Goal: Task Accomplishment & Management: Manage account settings

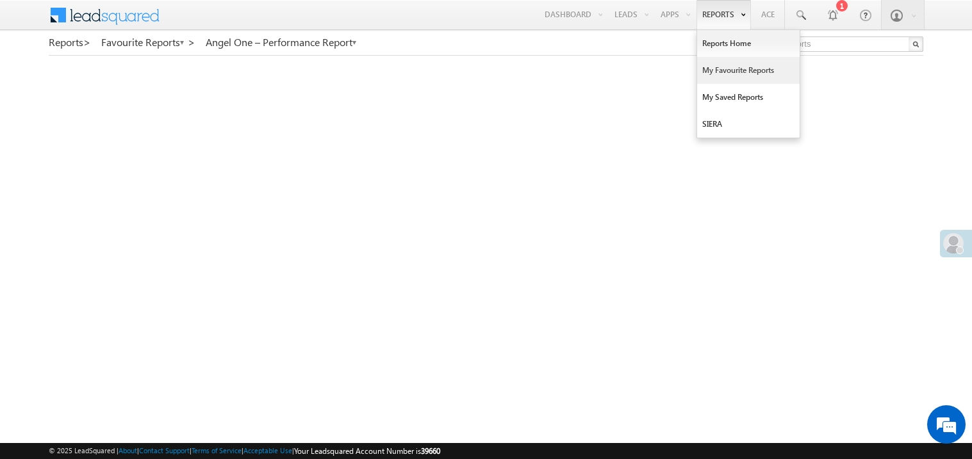
click at [720, 70] on link "My Favourite Reports" at bounding box center [748, 70] width 103 height 27
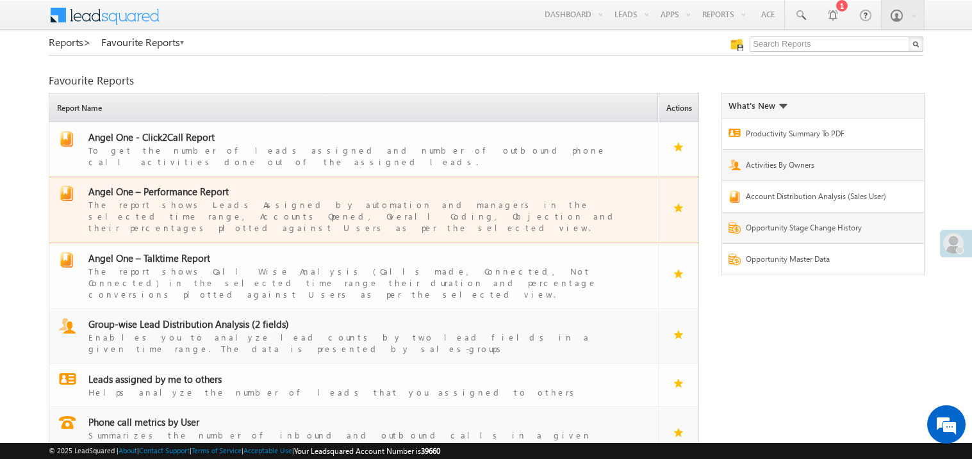
click at [178, 185] on span "Angel One – Performance Report" at bounding box center [158, 191] width 140 height 13
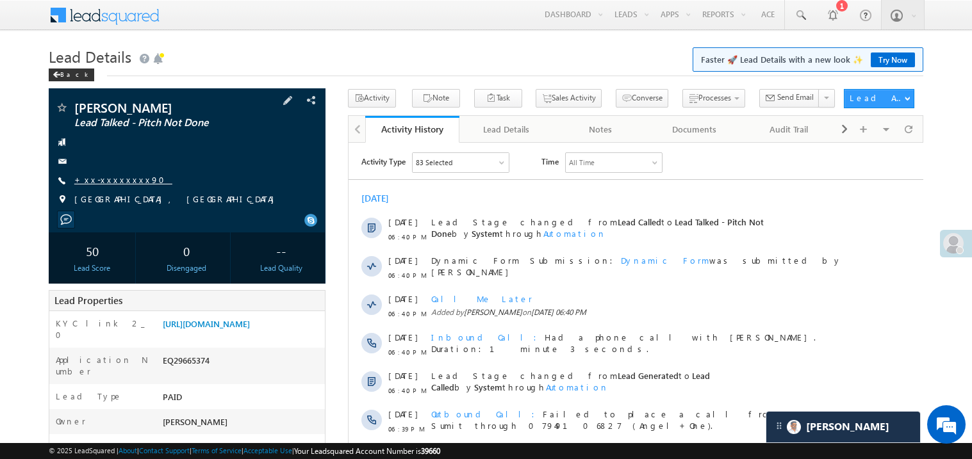
click at [124, 185] on link "+xx-xxxxxxxx90" at bounding box center [123, 179] width 98 height 11
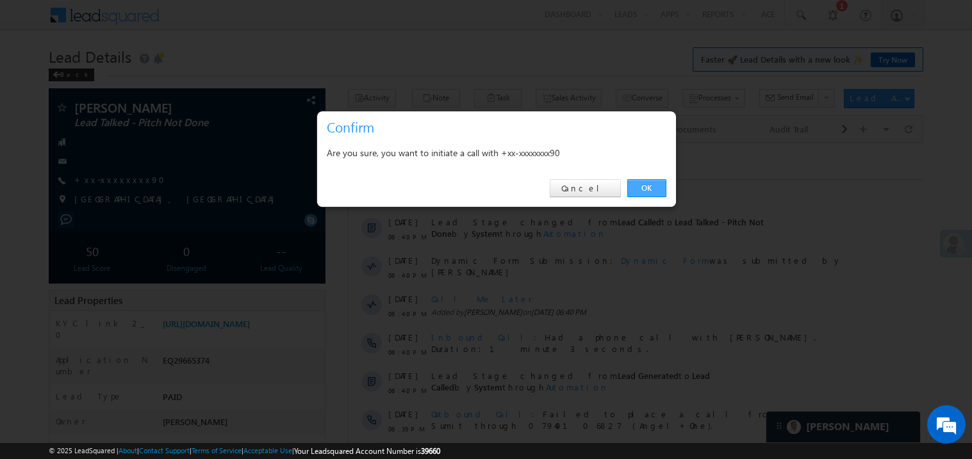
click at [645, 186] on link "OK" at bounding box center [646, 188] width 39 height 18
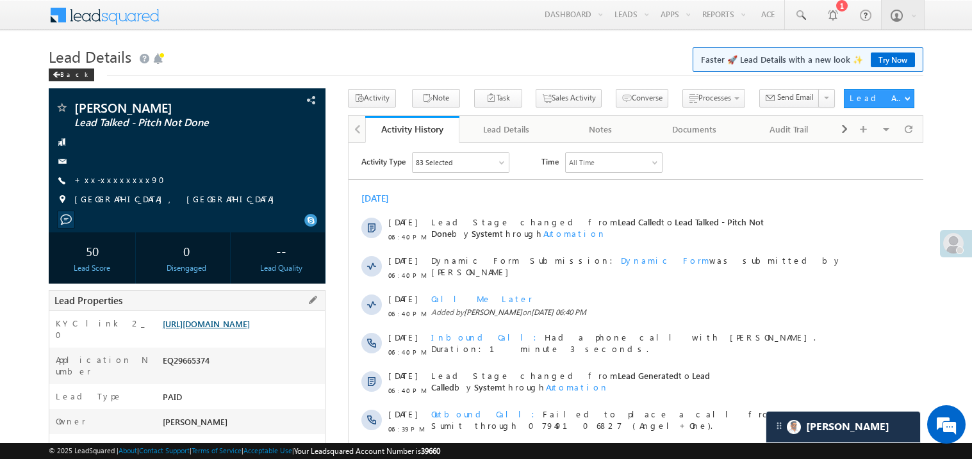
click at [250, 329] on link "https://angelbroking1-pk3em7sa.customui-test.leadsquared.com?leadId=107eb527-2e…" at bounding box center [206, 323] width 87 height 11
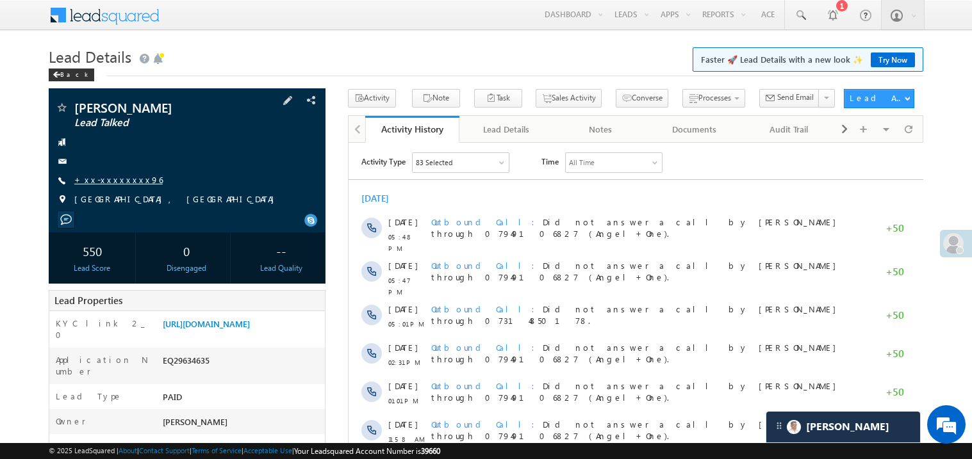
click at [117, 176] on link "+xx-xxxxxxxx96" at bounding box center [118, 179] width 88 height 11
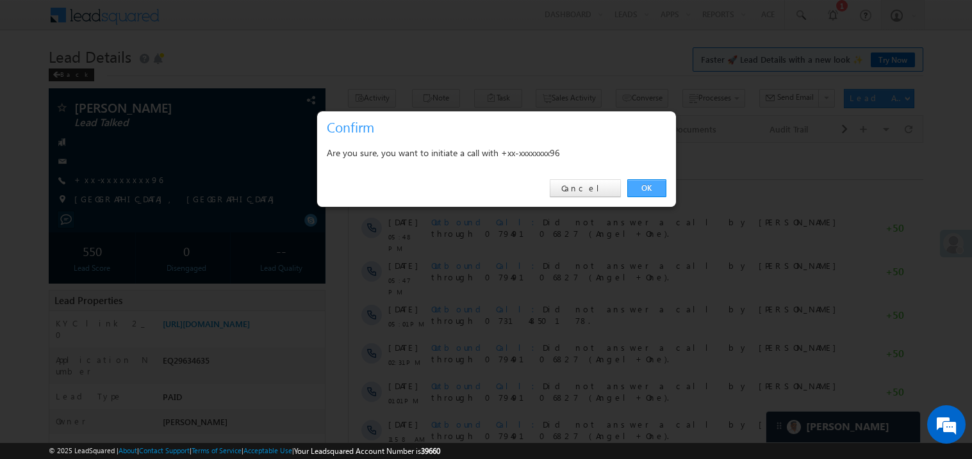
click at [646, 188] on link "OK" at bounding box center [646, 188] width 39 height 18
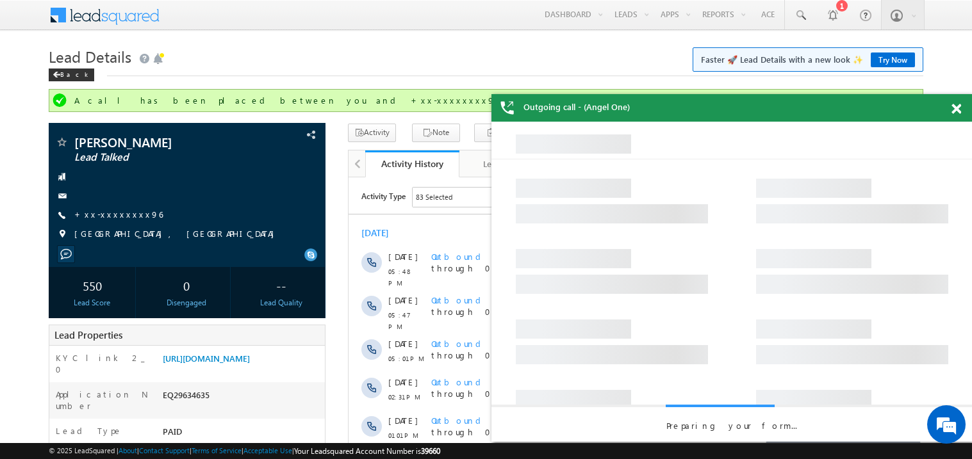
click at [961, 105] on span at bounding box center [957, 109] width 10 height 11
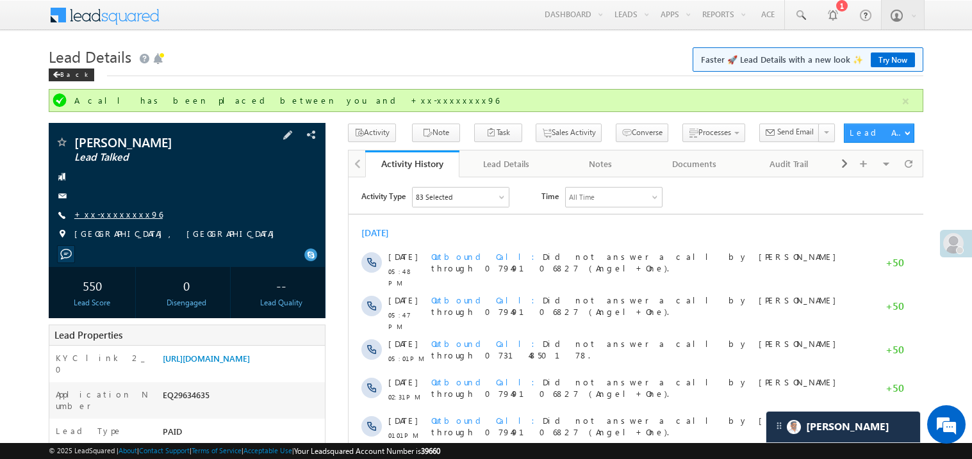
click at [110, 214] on link "+xx-xxxxxxxx96" at bounding box center [118, 214] width 88 height 11
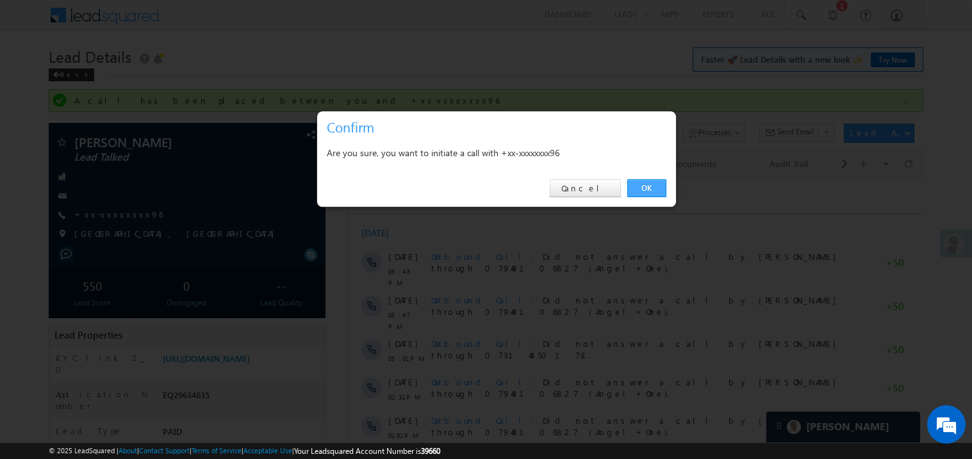
click at [647, 189] on link "OK" at bounding box center [646, 188] width 39 height 18
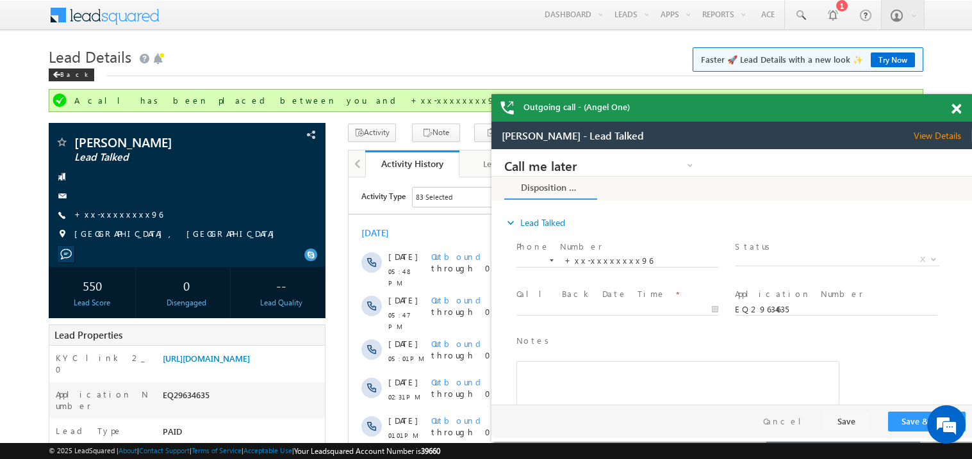
click at [959, 111] on span at bounding box center [957, 109] width 10 height 11
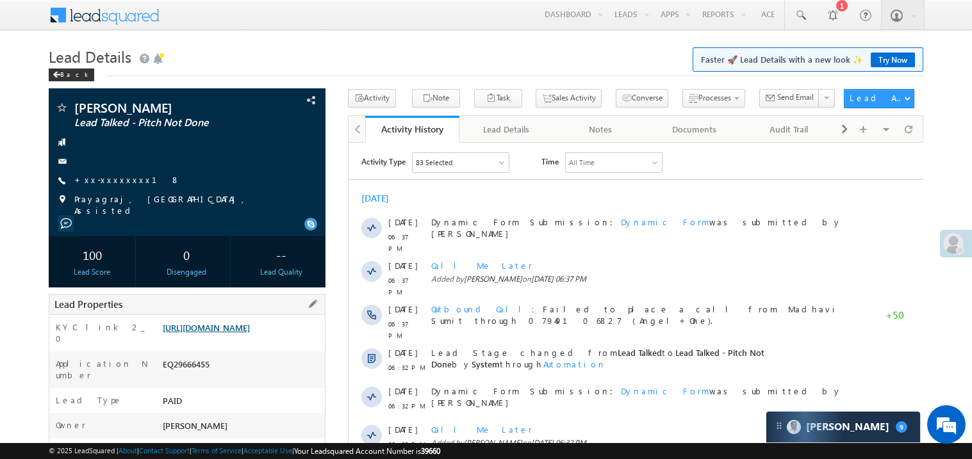
click at [233, 333] on link "[URL][DOMAIN_NAME]" at bounding box center [206, 327] width 87 height 11
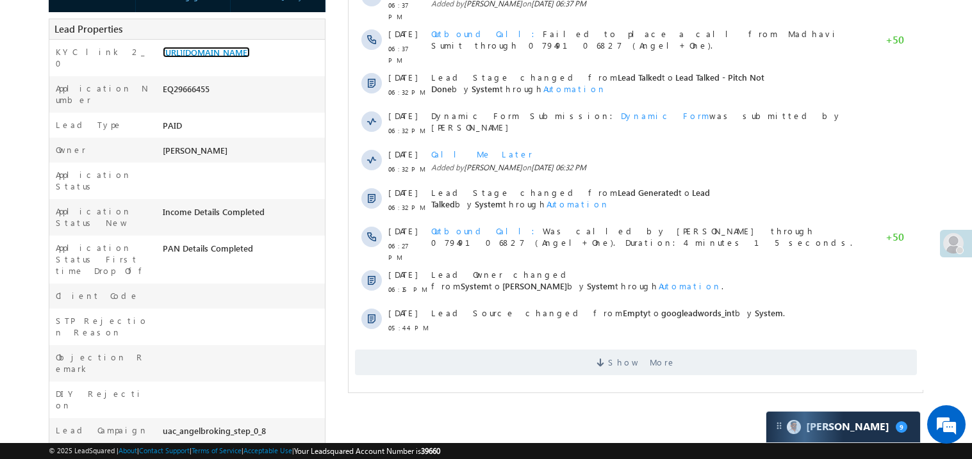
scroll to position [287, 0]
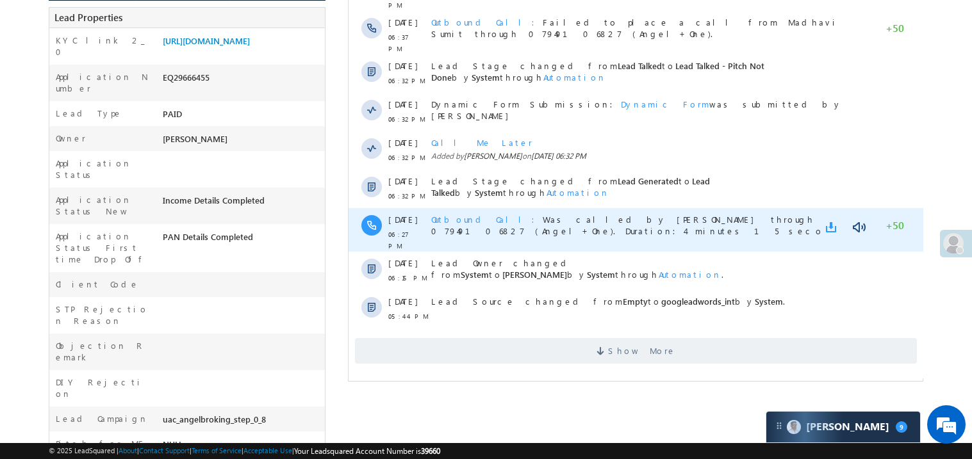
click at [829, 221] on link at bounding box center [832, 227] width 15 height 13
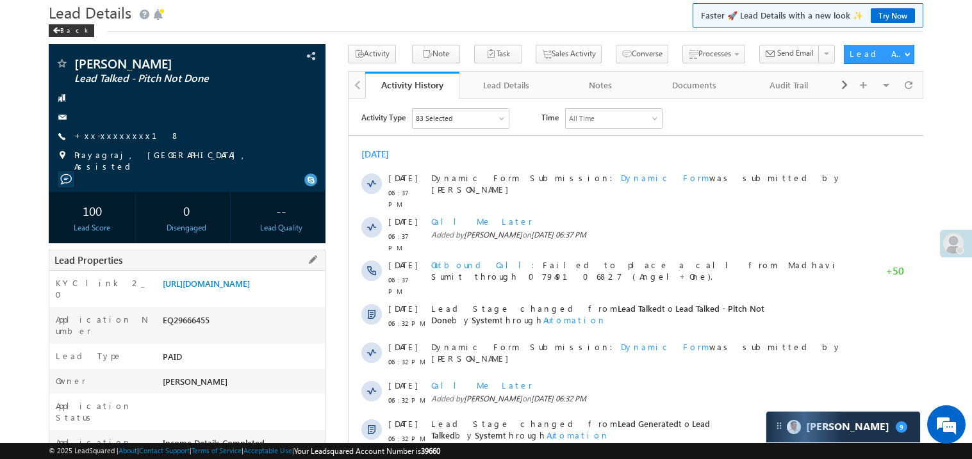
scroll to position [0, 0]
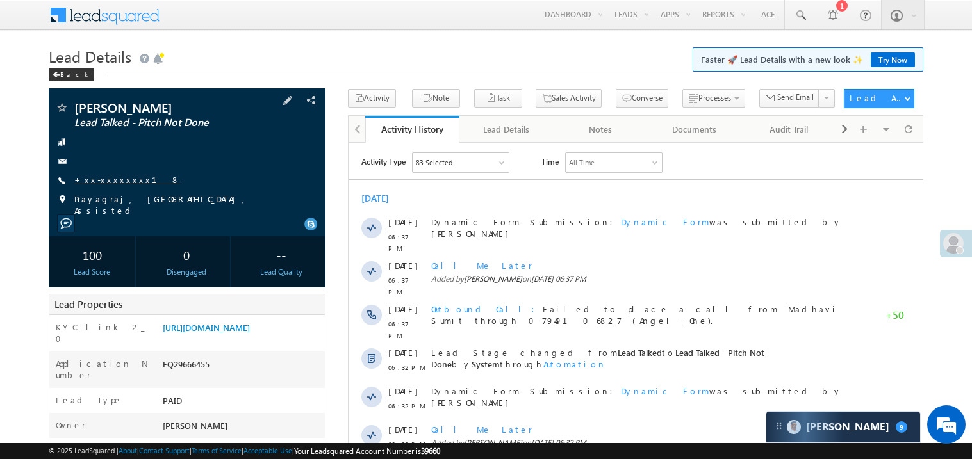
click at [117, 180] on link "+xx-xxxxxxxx18" at bounding box center [127, 179] width 106 height 11
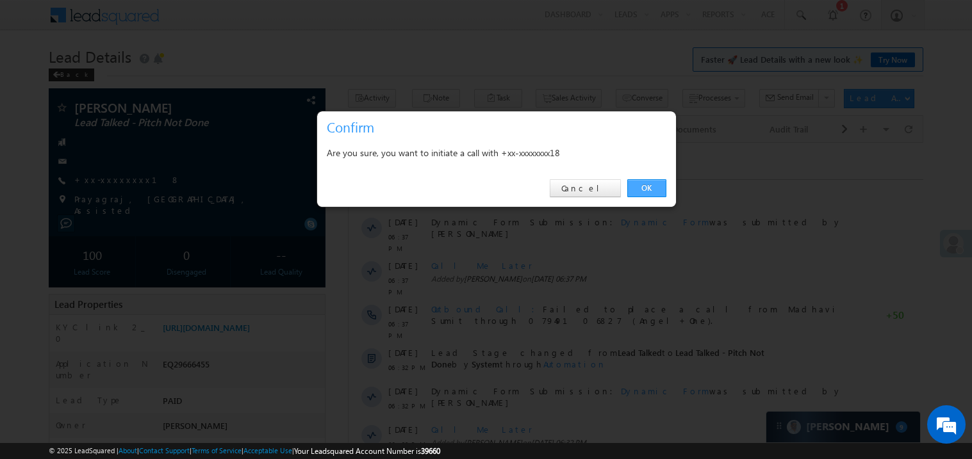
click at [652, 188] on link "OK" at bounding box center [646, 188] width 39 height 18
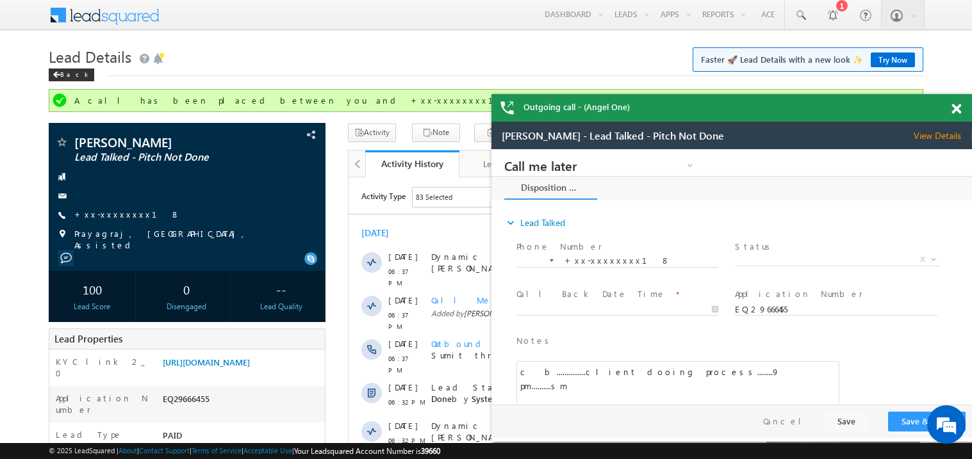
click at [961, 106] on div at bounding box center [963, 106] width 17 height 25
click at [957, 108] on span at bounding box center [957, 109] width 10 height 11
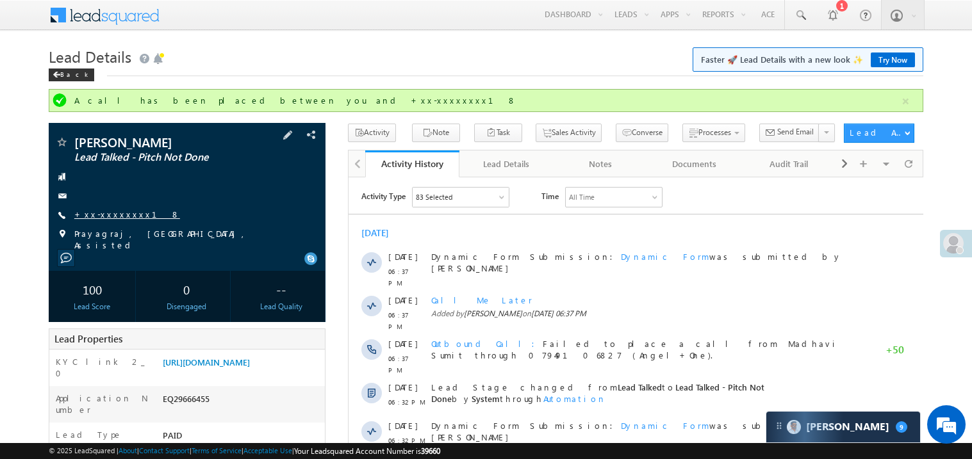
click at [109, 213] on link "+xx-xxxxxxxx18" at bounding box center [127, 214] width 106 height 11
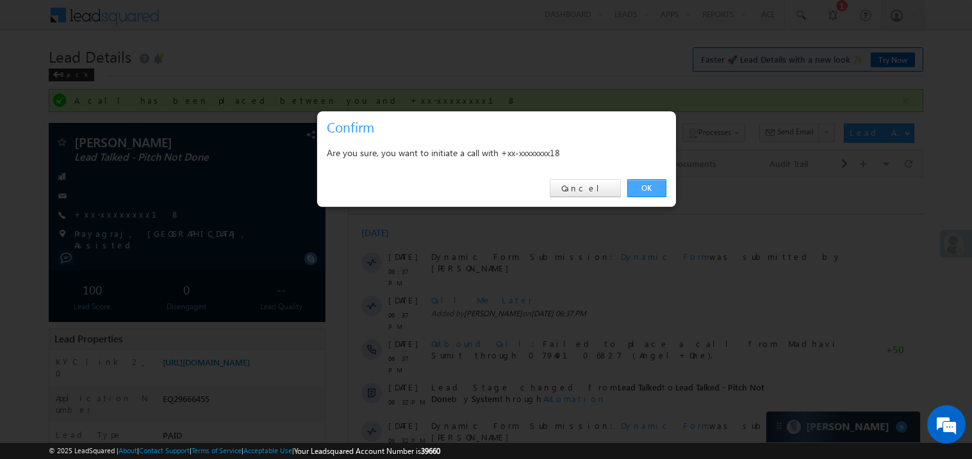
click at [647, 187] on link "OK" at bounding box center [646, 188] width 39 height 18
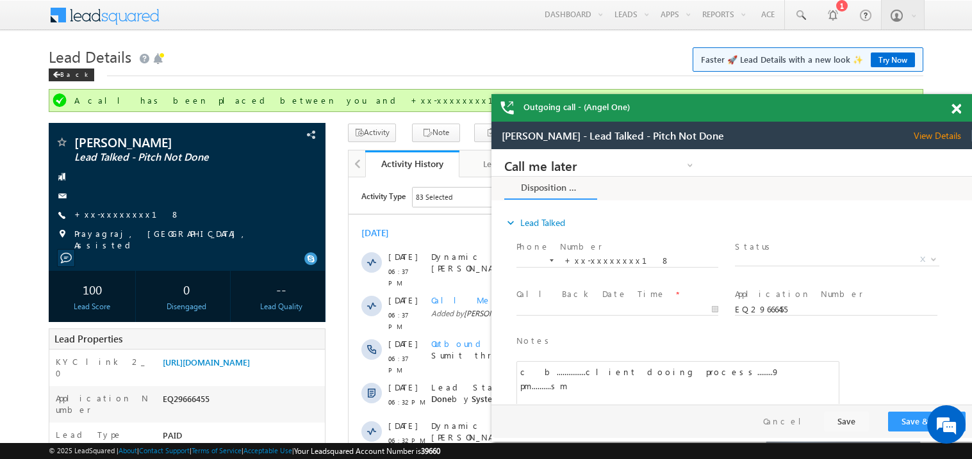
click at [959, 109] on span at bounding box center [957, 109] width 10 height 11
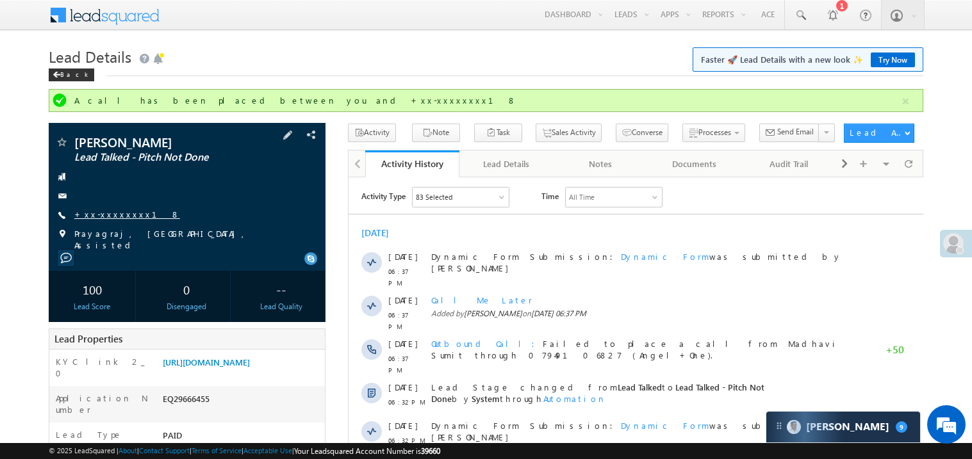
click at [106, 212] on link "+xx-xxxxxxxx18" at bounding box center [127, 214] width 106 height 11
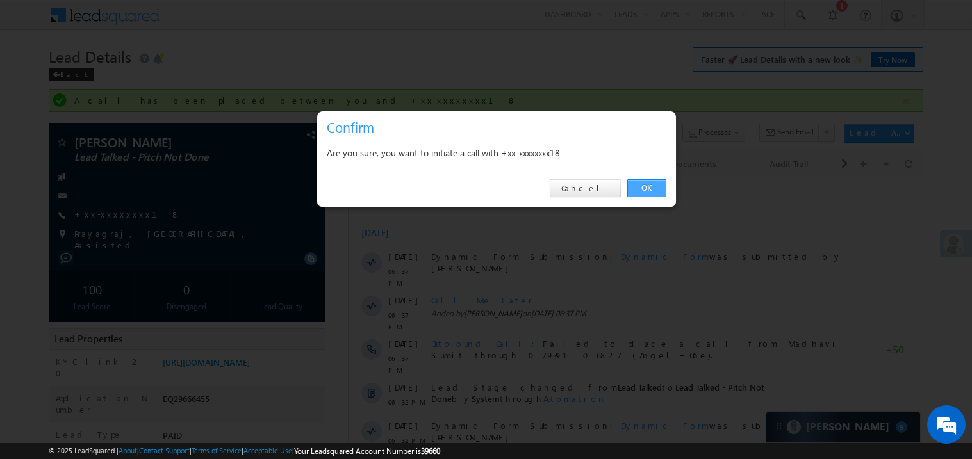
click at [645, 185] on link "OK" at bounding box center [646, 188] width 39 height 18
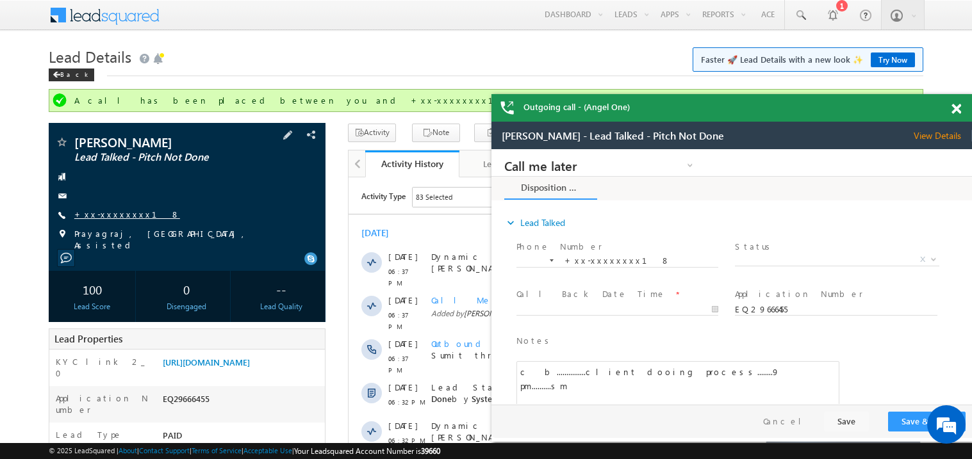
click at [115, 216] on link "+xx-xxxxxxxx18" at bounding box center [127, 214] width 106 height 11
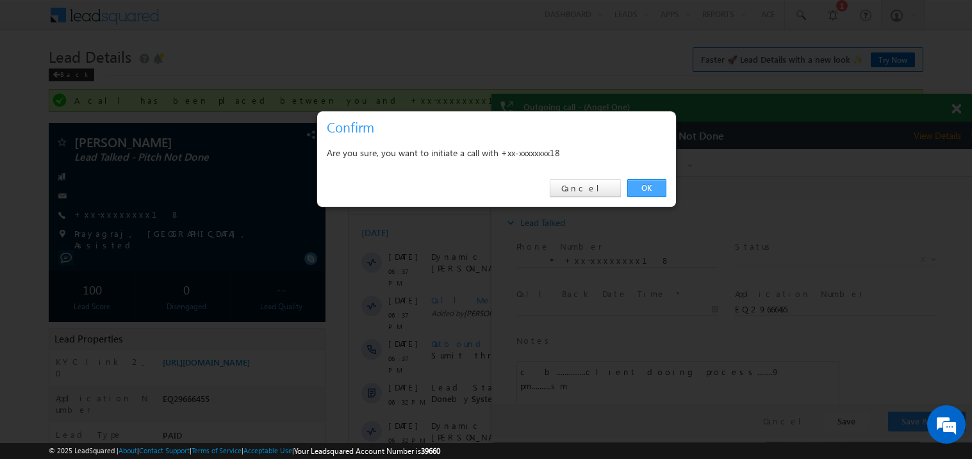
click at [640, 190] on link "OK" at bounding box center [646, 188] width 39 height 18
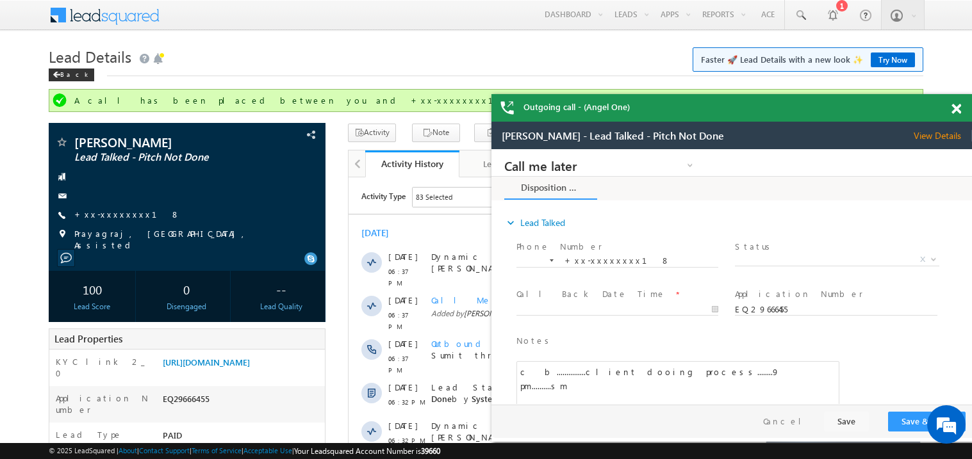
click at [956, 108] on span at bounding box center [957, 109] width 10 height 11
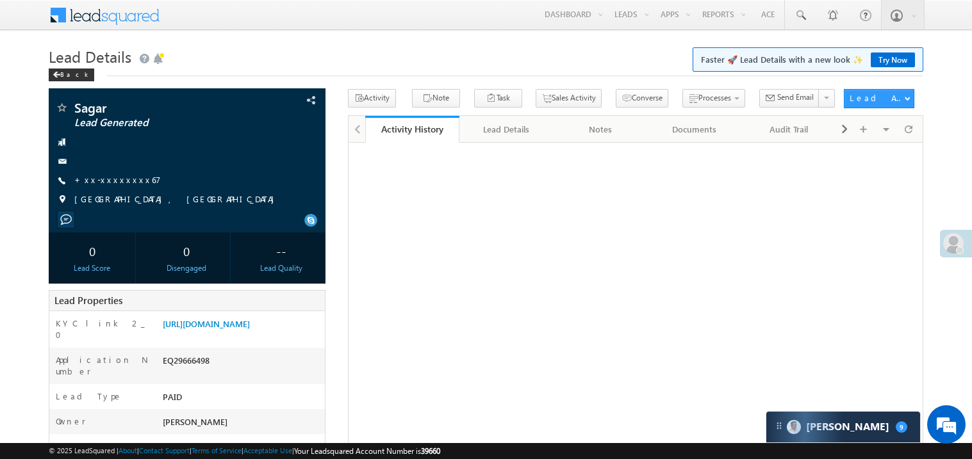
click at [114, 180] on link "+xx-xxxxxxxx67" at bounding box center [117, 179] width 87 height 11
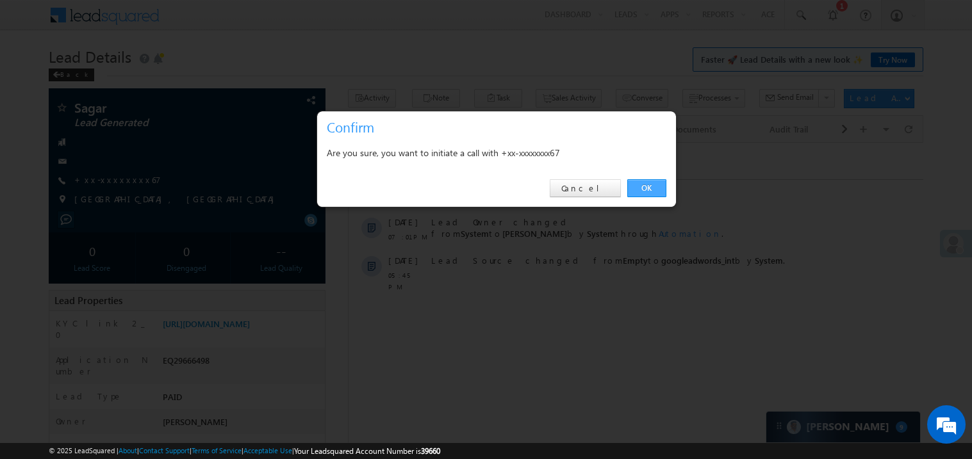
click at [643, 185] on link "OK" at bounding box center [646, 188] width 39 height 18
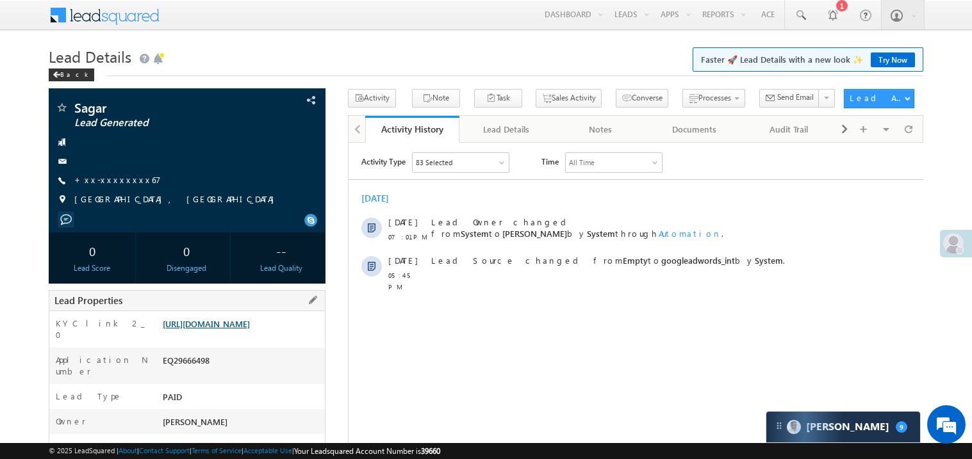
click at [250, 329] on link "https://angelbroking1-pk3em7sa.customui-test.leadsquared.com?leadId=c2c2bc7f-e9…" at bounding box center [206, 323] width 87 height 11
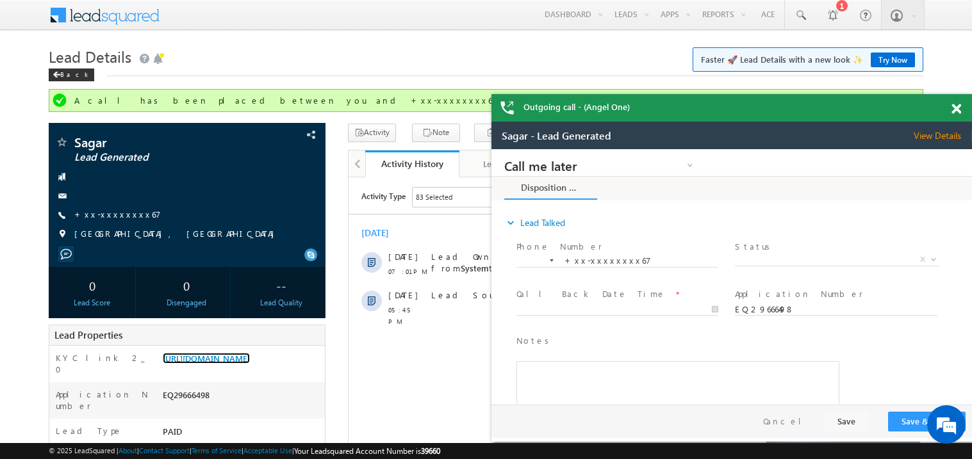
click at [958, 109] on span at bounding box center [957, 109] width 10 height 11
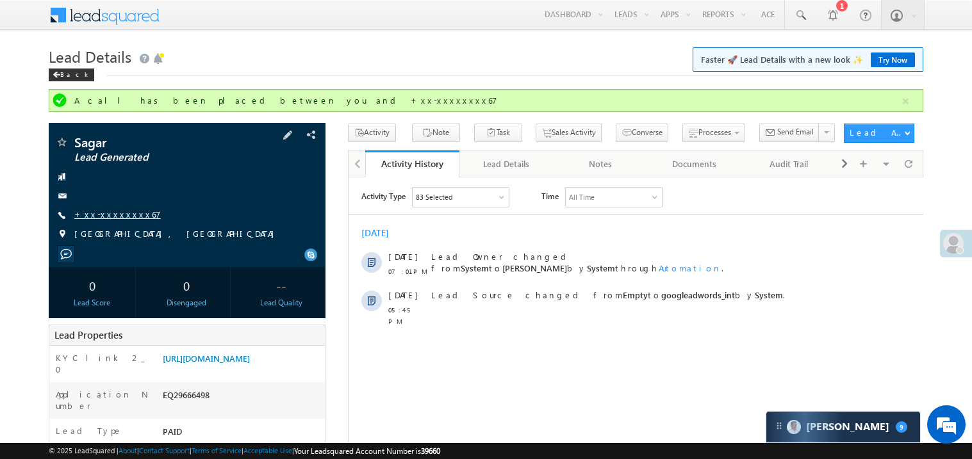
click at [99, 216] on link "+xx-xxxxxxxx67" at bounding box center [117, 214] width 87 height 11
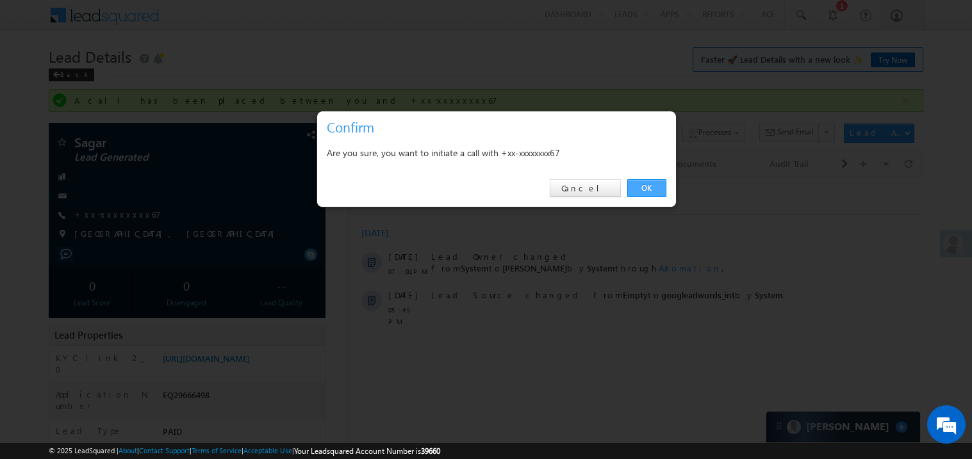
click at [644, 189] on link "OK" at bounding box center [646, 188] width 39 height 18
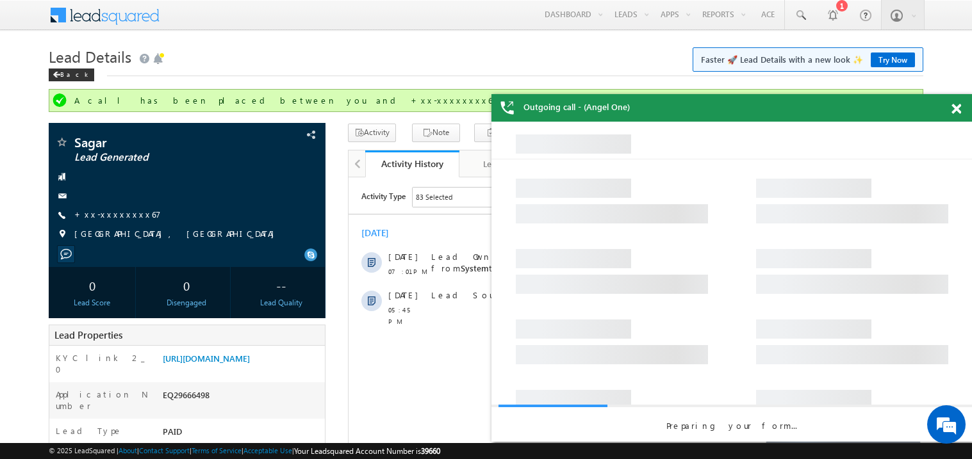
click at [961, 110] on div at bounding box center [963, 106] width 17 height 25
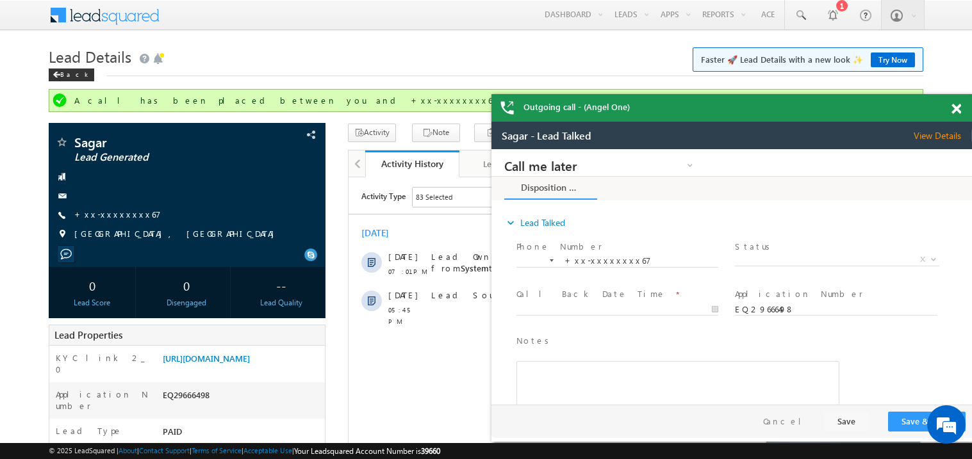
click at [958, 108] on span at bounding box center [957, 109] width 10 height 11
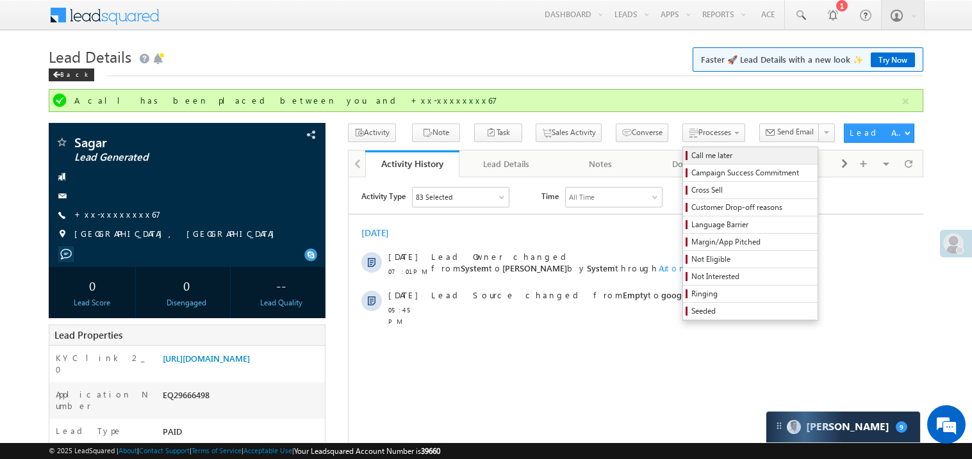
click at [691, 155] on span "Call me later" at bounding box center [752, 156] width 122 height 12
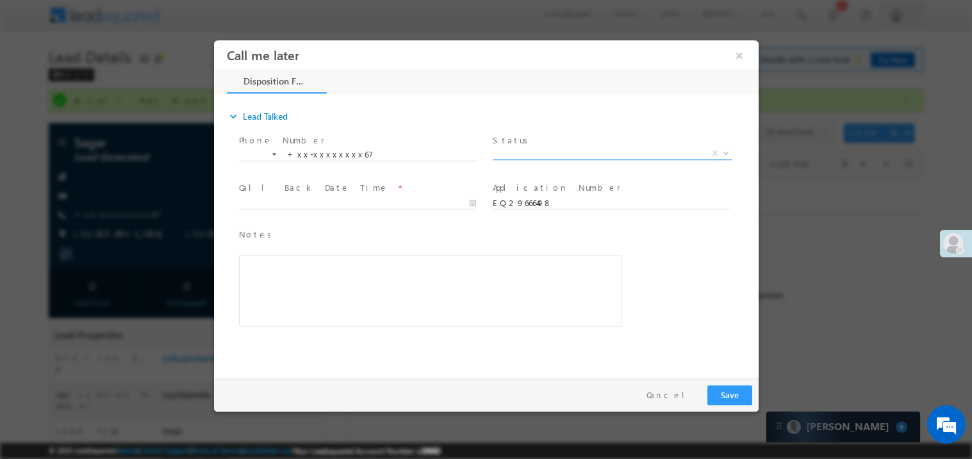
click at [534, 153] on span "X" at bounding box center [611, 153] width 239 height 13
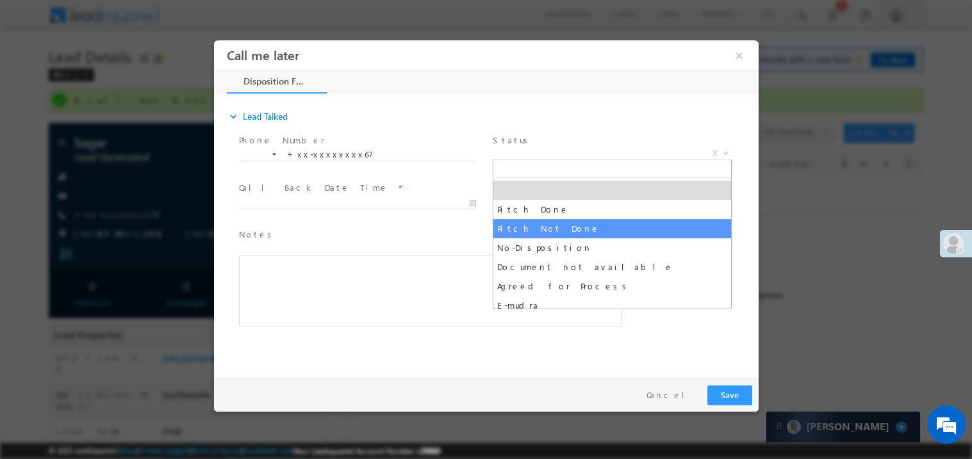
select select "Pitch Not Done"
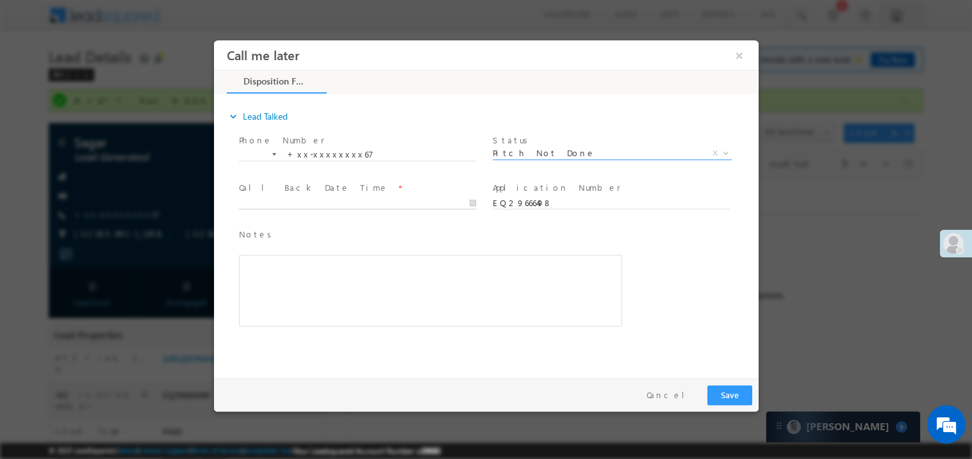
click at [303, 201] on body "Call me later ×" at bounding box center [485, 206] width 545 height 333
type input "09/27/25 9:39 PM"
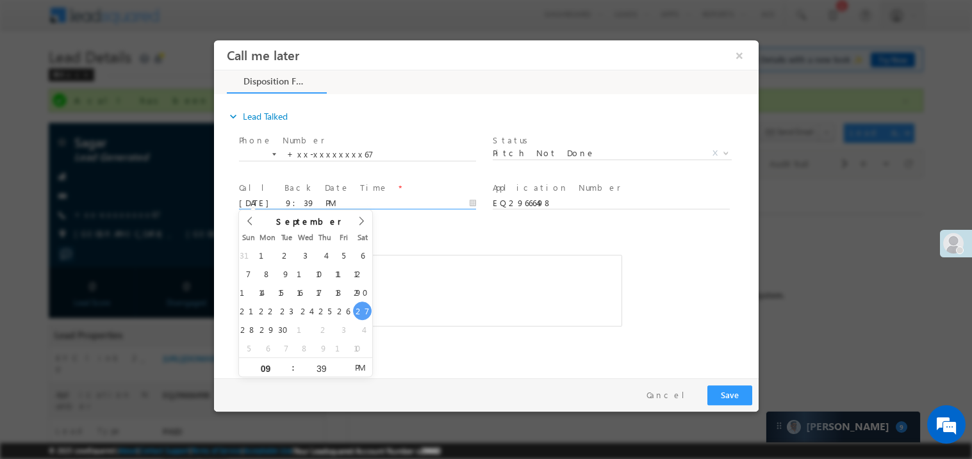
click at [491, 279] on div "Rich Text Editor, 40788eee-0fb2-11ec-a811-0adc8a9d82c2__tab1__section1__Notes__…" at bounding box center [429, 290] width 383 height 72
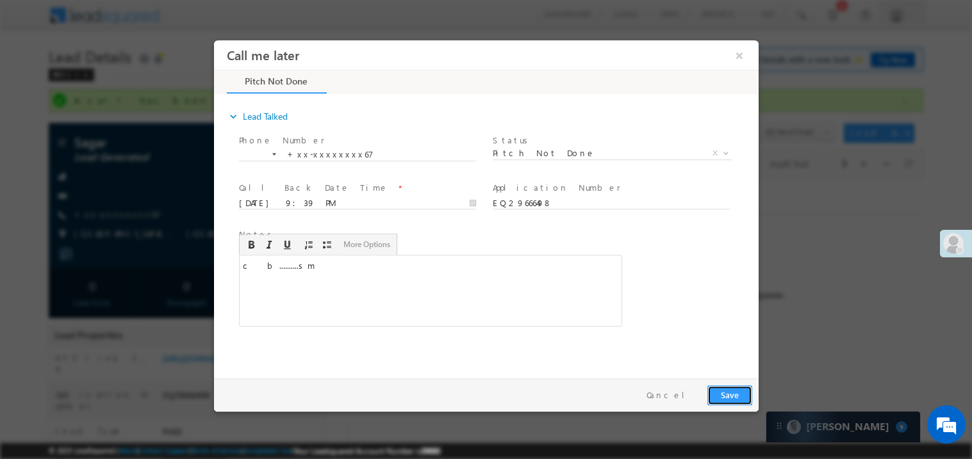
click at [724, 395] on button "Save" at bounding box center [729, 395] width 45 height 20
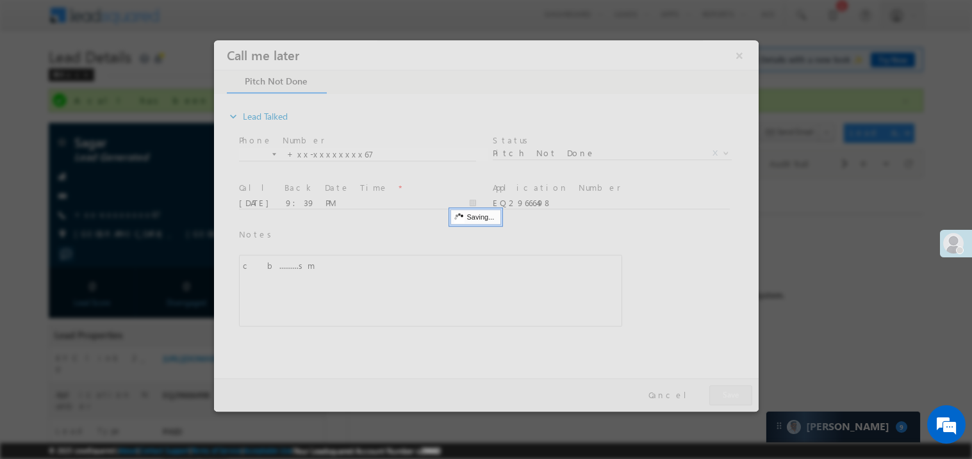
click at [724, 395] on div at bounding box center [485, 226] width 545 height 372
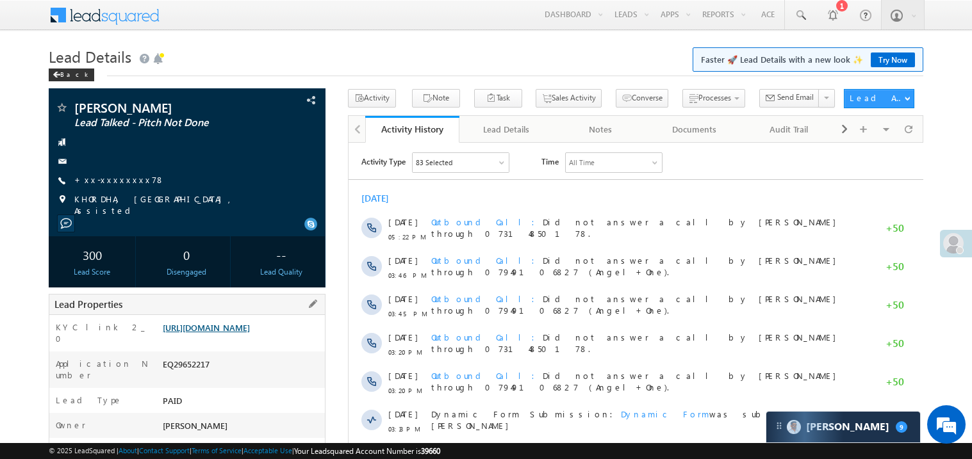
click at [250, 328] on link "https://angelbroking1-pk3em7sa.customui-test.leadsquared.com?leadId=ddc34d1f-62…" at bounding box center [206, 327] width 87 height 11
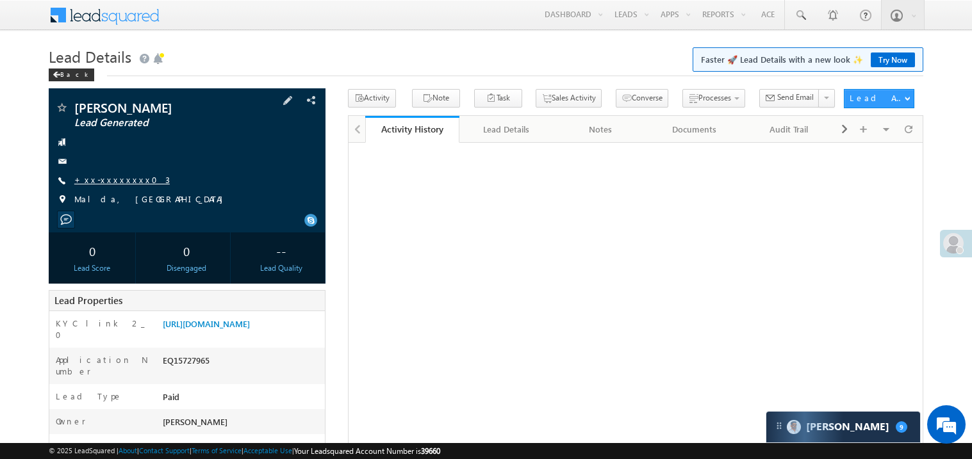
click at [115, 182] on link "+xx-xxxxxxxx03" at bounding box center [121, 179] width 95 height 11
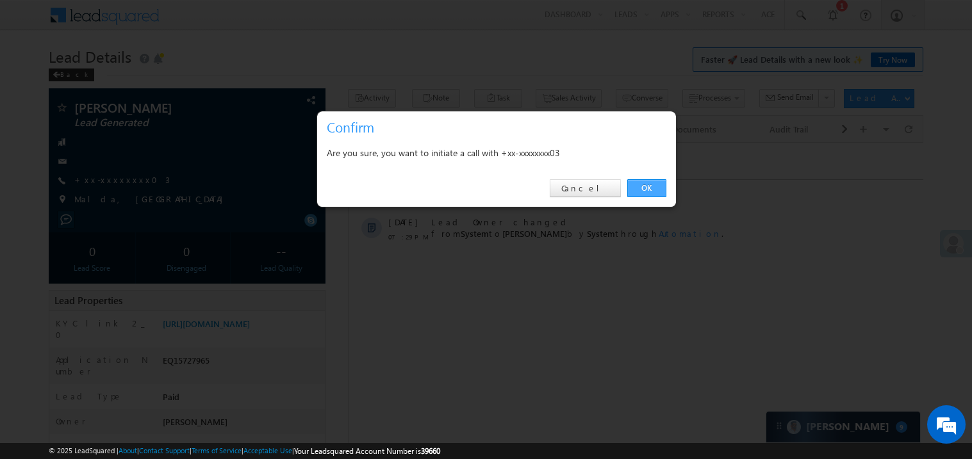
click at [647, 186] on link "OK" at bounding box center [646, 188] width 39 height 18
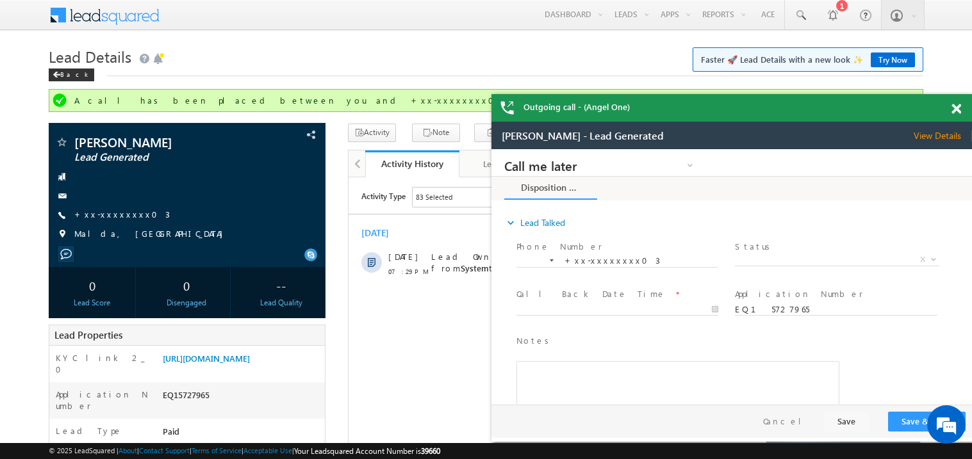
click at [957, 108] on span at bounding box center [957, 109] width 10 height 11
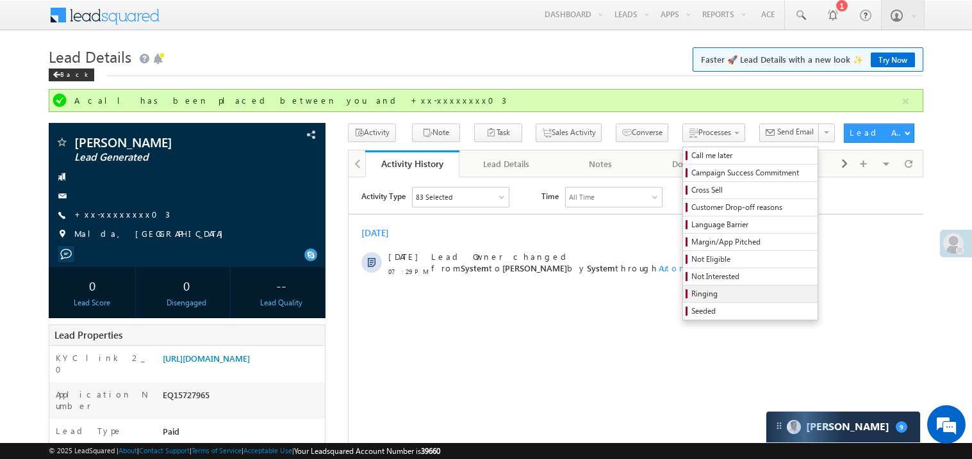
click at [700, 296] on span "Ringing" at bounding box center [752, 294] width 122 height 12
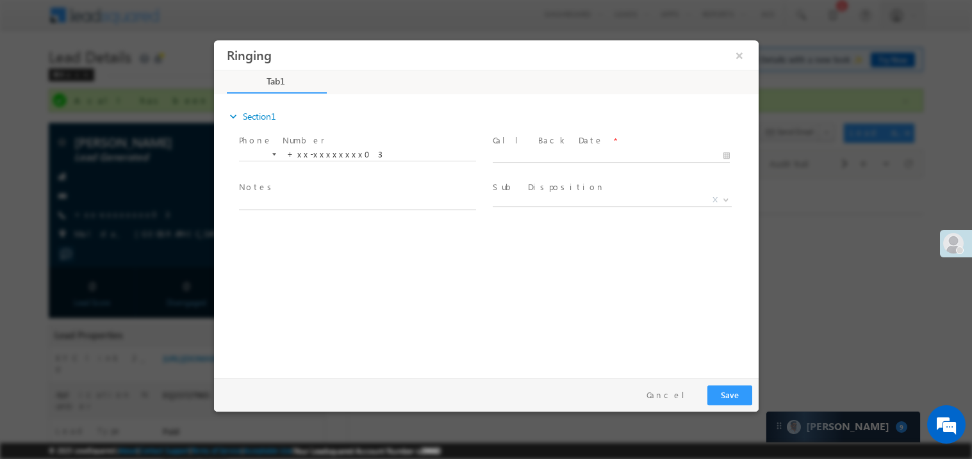
click at [521, 156] on body "Ringing ×" at bounding box center [485, 206] width 545 height 333
type input "[DATE] 9:48 PM"
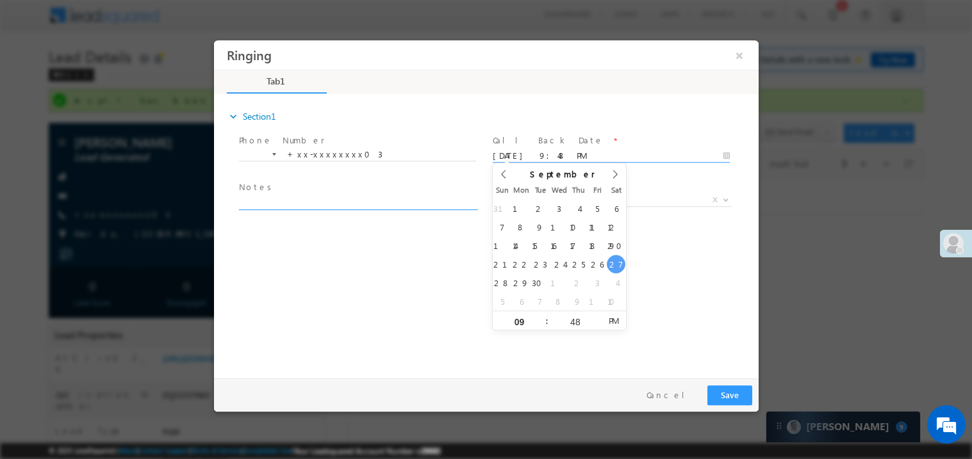
click at [331, 201] on textarea at bounding box center [356, 202] width 237 height 15
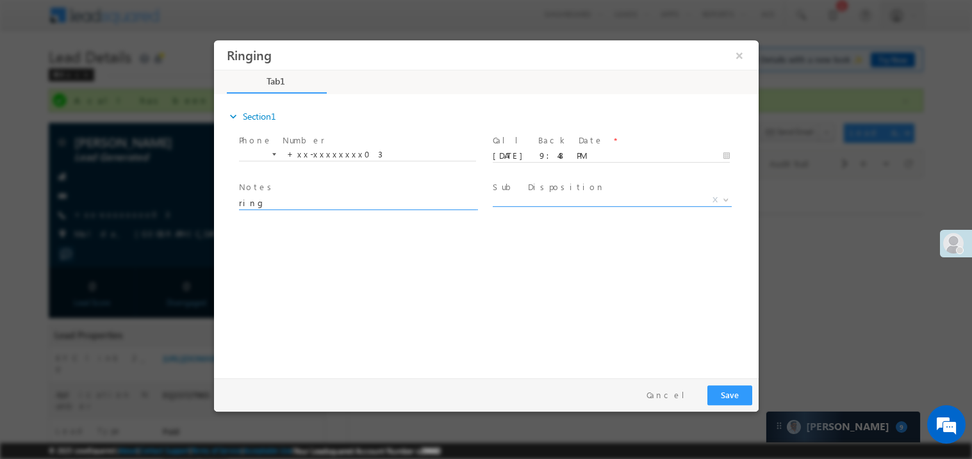
type textarea "ring"
click at [510, 195] on span "X" at bounding box center [611, 200] width 239 height 13
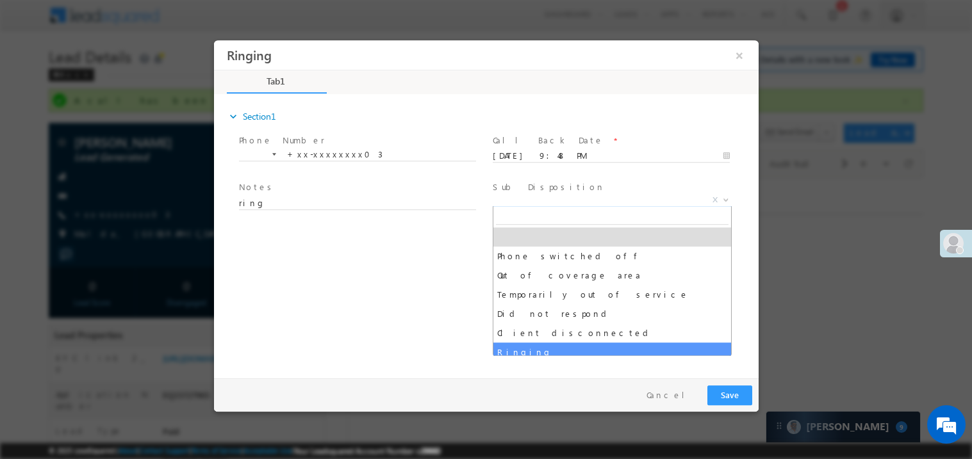
select select "Ringing"
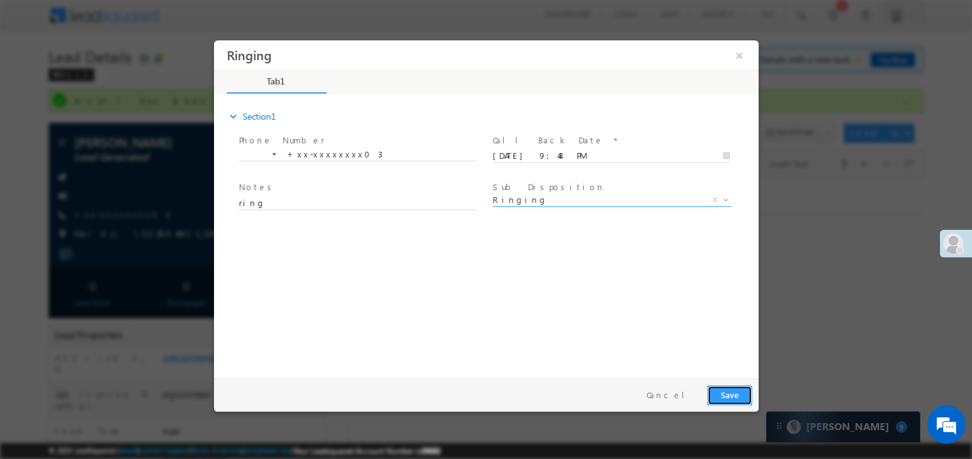
click at [732, 395] on button "Save" at bounding box center [729, 395] width 45 height 20
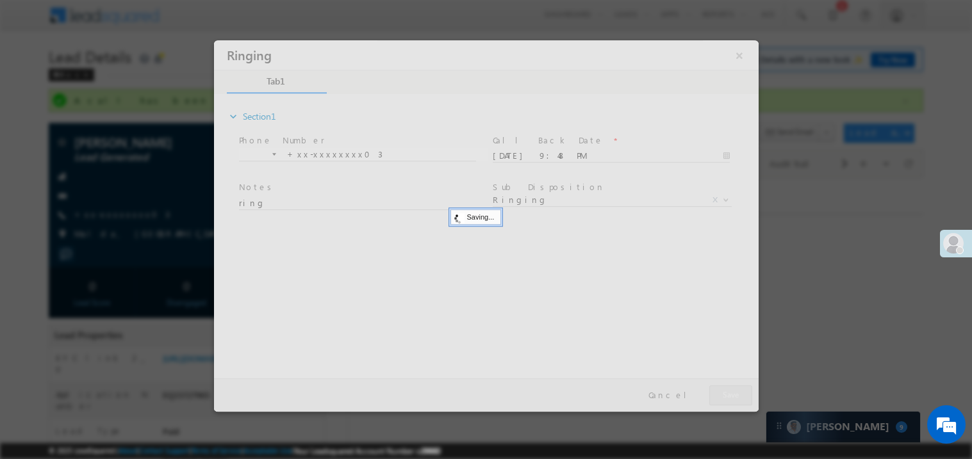
click at [732, 395] on div at bounding box center [485, 226] width 545 height 372
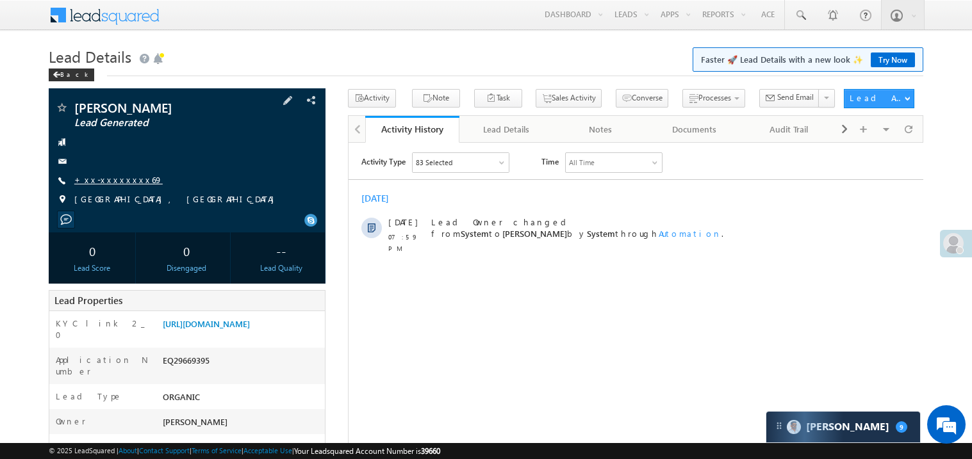
click at [120, 182] on link "+xx-xxxxxxxx69" at bounding box center [118, 179] width 88 height 11
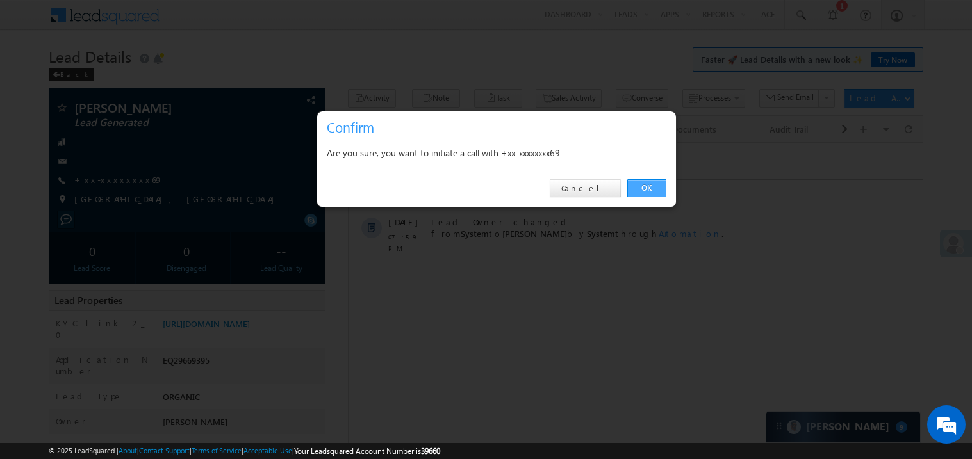
click at [642, 185] on link "OK" at bounding box center [646, 188] width 39 height 18
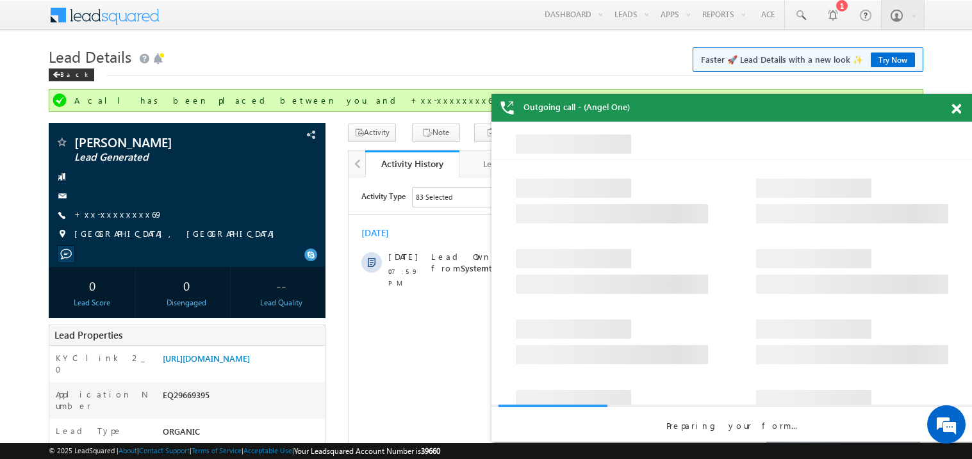
click at [958, 106] on span at bounding box center [957, 109] width 10 height 11
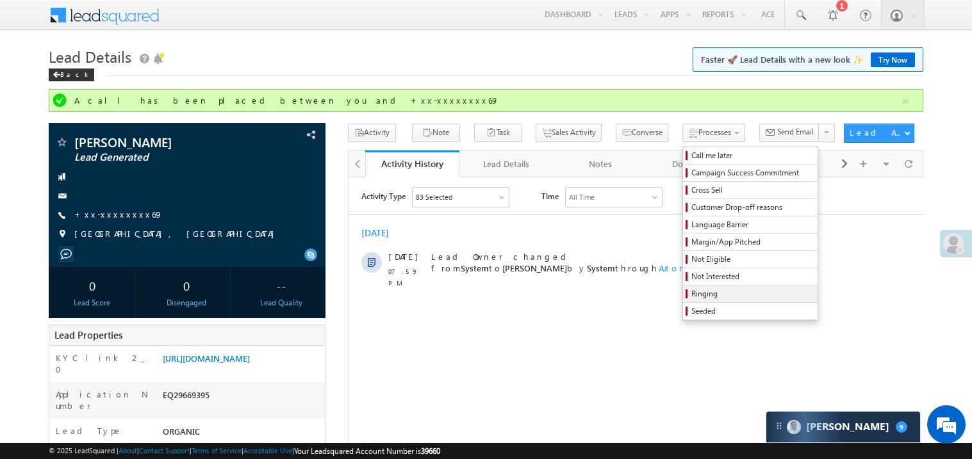
click at [725, 296] on span "Ringing" at bounding box center [752, 294] width 122 height 12
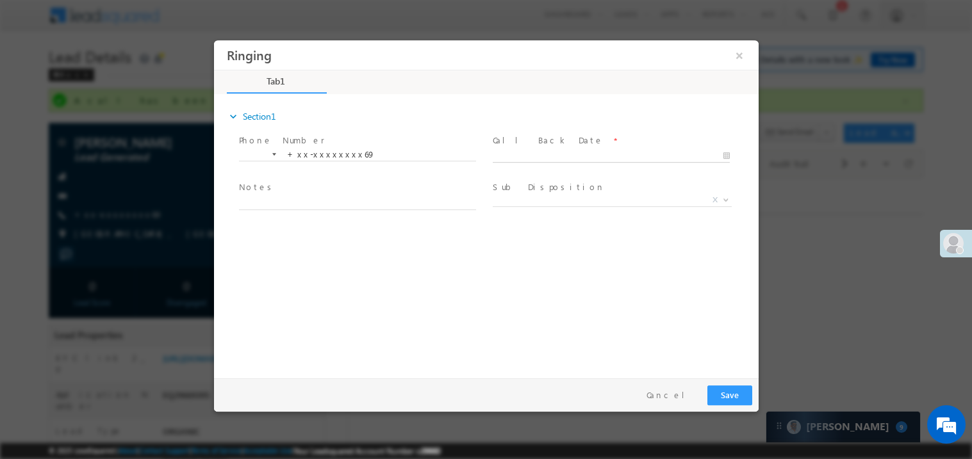
click at [538, 153] on body "Ringing ×" at bounding box center [485, 206] width 545 height 333
type input "09/27/25 9:49 PM"
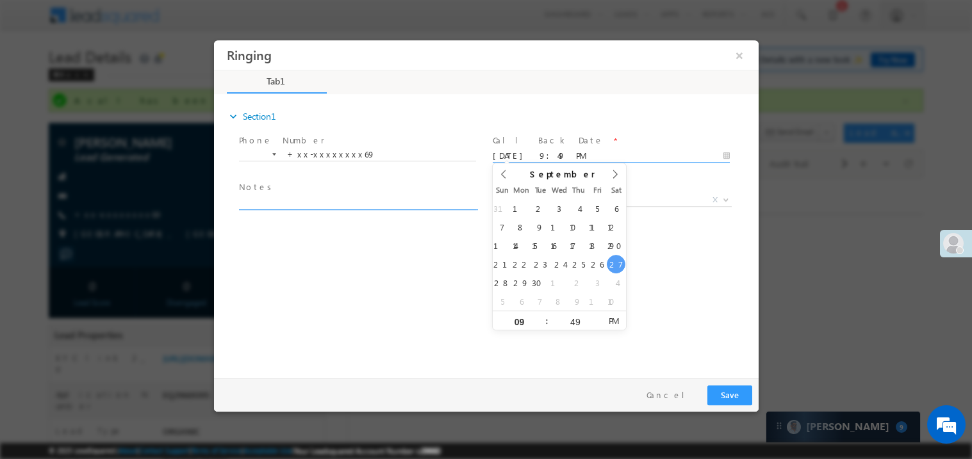
click at [311, 202] on textarea at bounding box center [356, 202] width 237 height 15
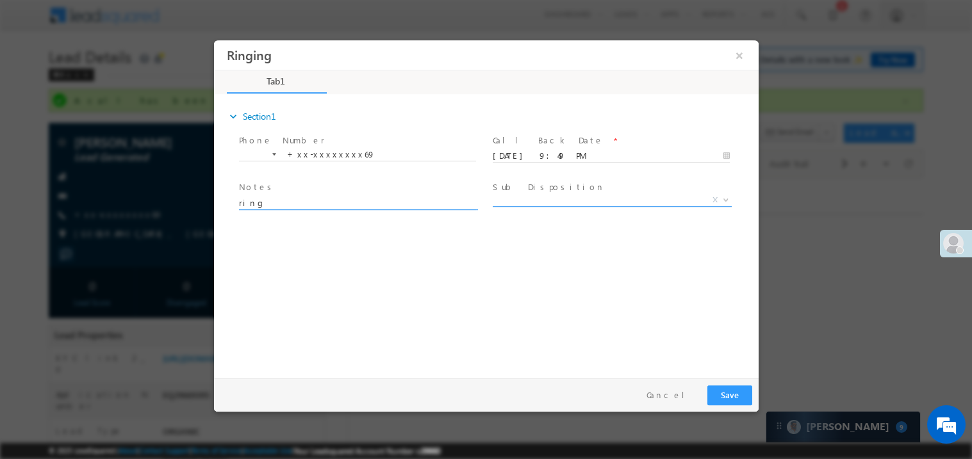
type textarea "ring"
click at [566, 201] on span "X" at bounding box center [611, 200] width 239 height 13
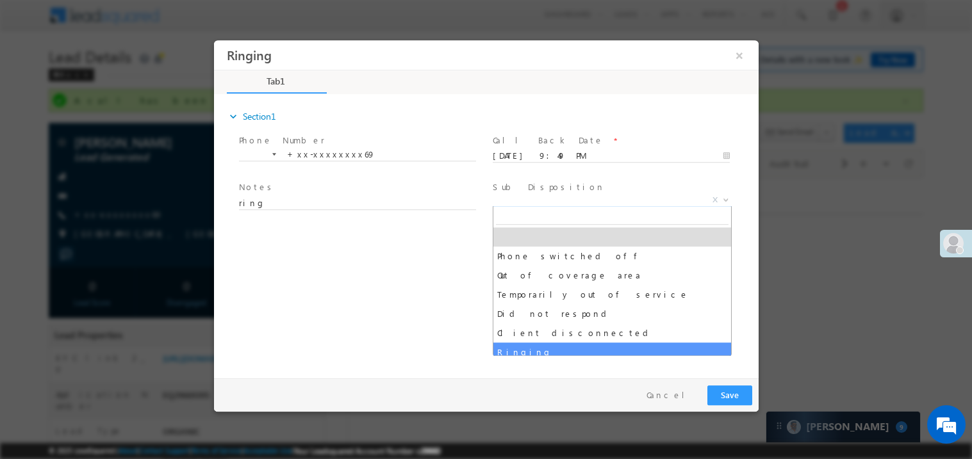
select select "Ringing"
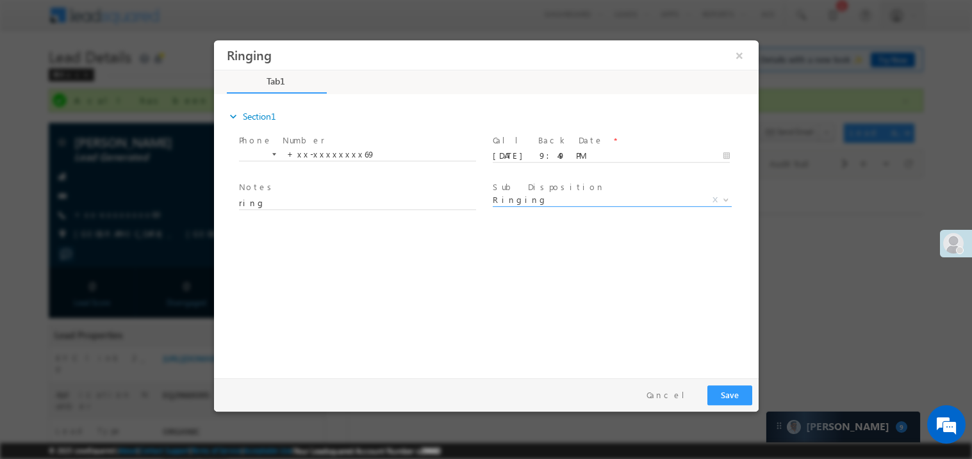
click at [397, 331] on div "expand_more Section1 Phone Number *" at bounding box center [489, 233] width 538 height 277
click at [733, 397] on button "Save" at bounding box center [729, 395] width 45 height 20
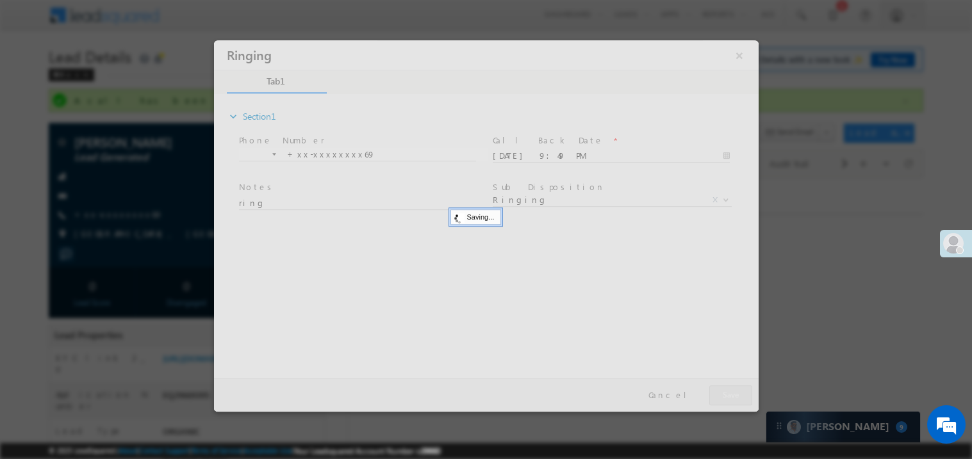
click at [733, 397] on div at bounding box center [485, 226] width 545 height 372
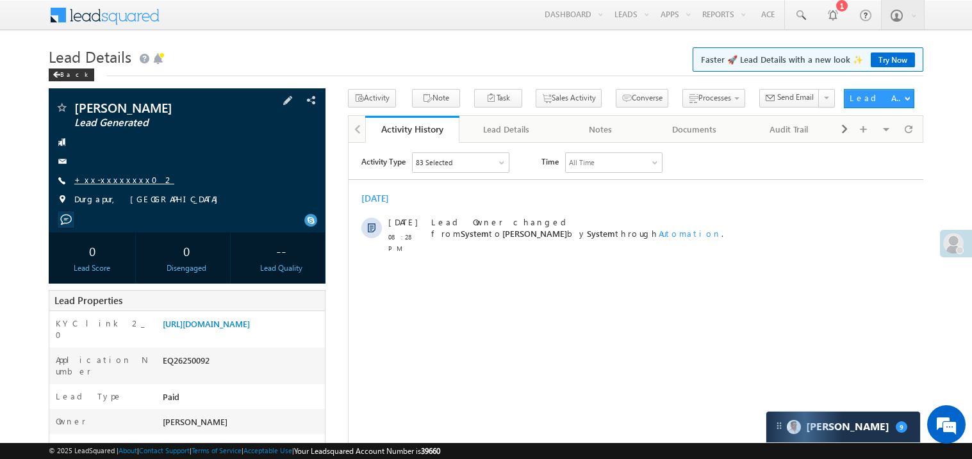
click at [118, 178] on link "+xx-xxxxxxxx02" at bounding box center [124, 179] width 100 height 11
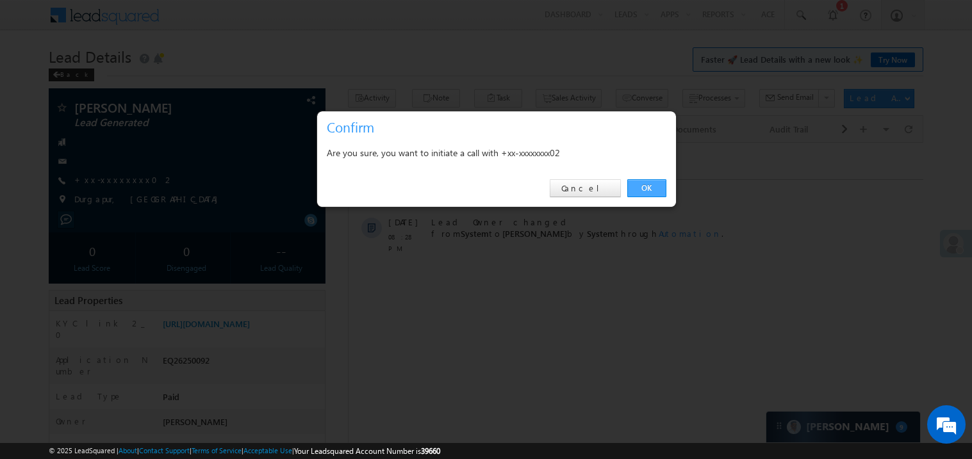
click at [655, 185] on link "OK" at bounding box center [646, 188] width 39 height 18
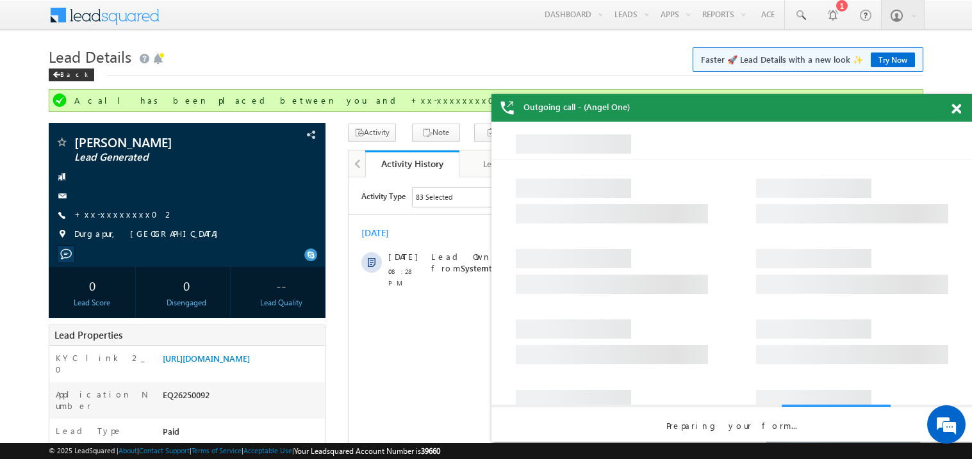
click at [955, 107] on span at bounding box center [957, 109] width 10 height 11
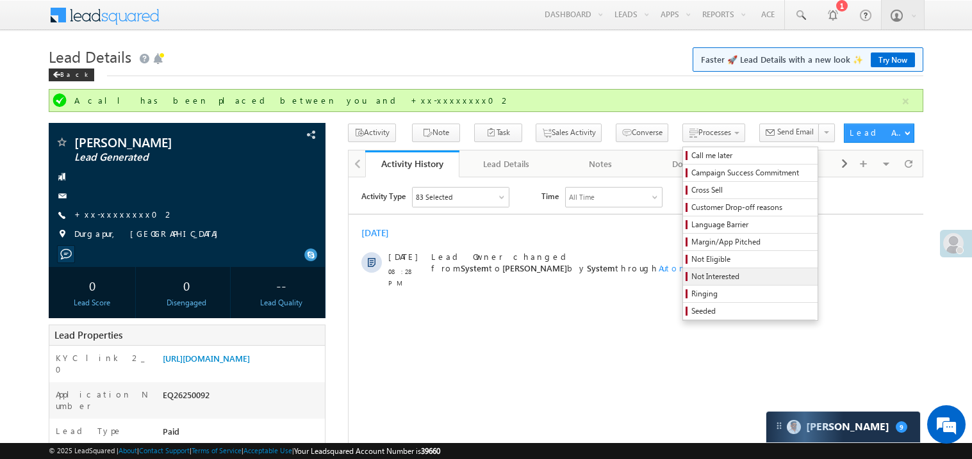
click at [707, 273] on span "Not Interested" at bounding box center [752, 277] width 122 height 12
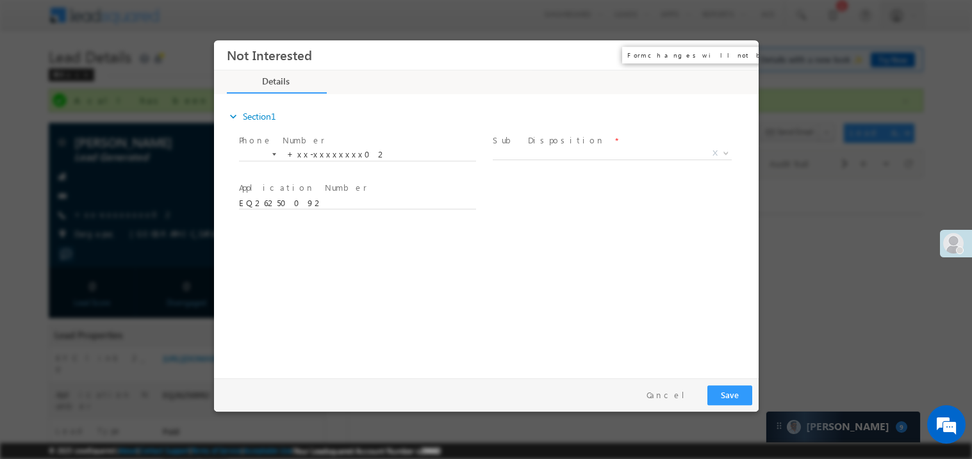
click at [731, 56] on button "×" at bounding box center [739, 55] width 22 height 24
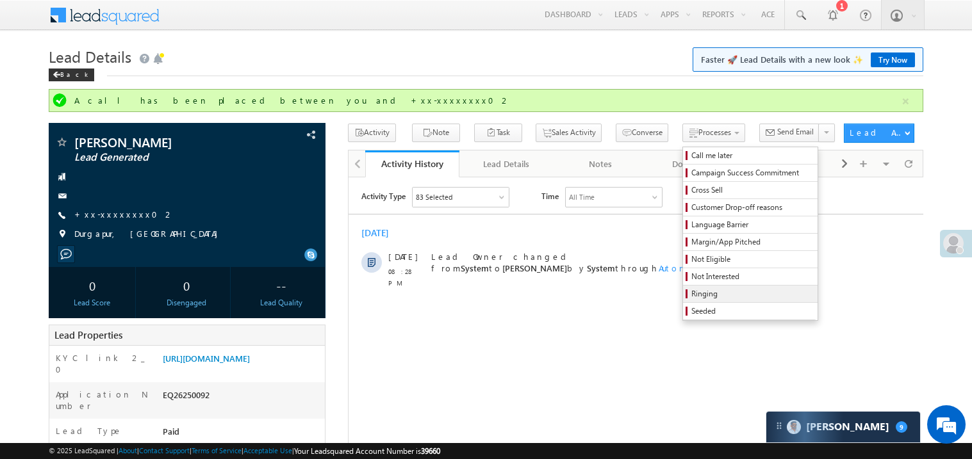
click at [687, 290] on link "Ringing" at bounding box center [750, 294] width 135 height 17
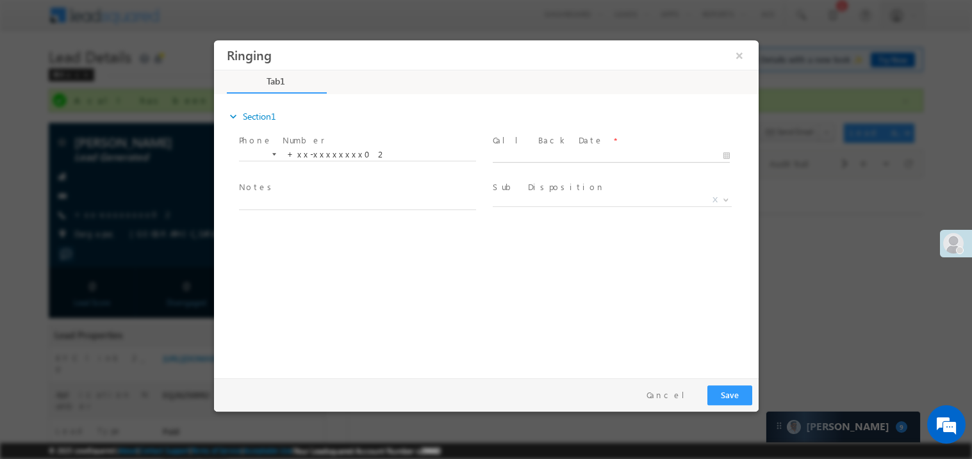
click at [520, 152] on body "Ringing ×" at bounding box center [485, 206] width 545 height 333
type input "[DATE] 9:50 PM"
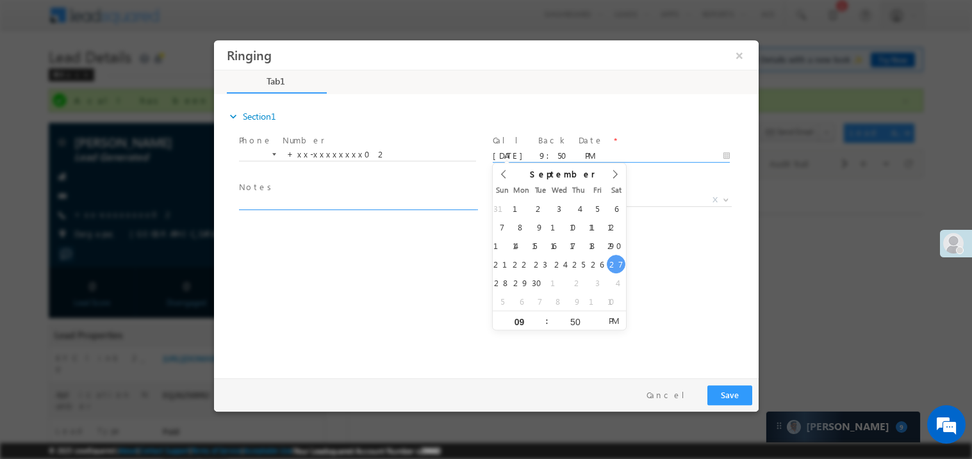
click at [348, 195] on textarea at bounding box center [356, 202] width 237 height 15
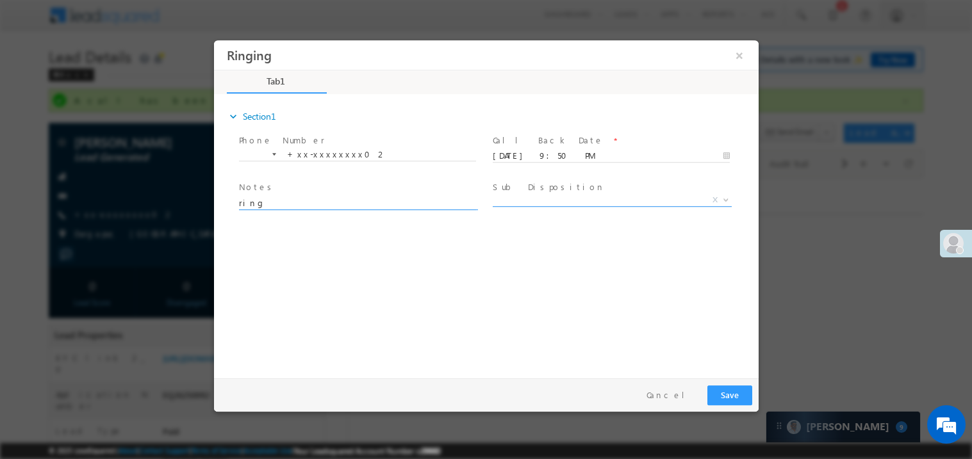
type textarea "ring"
click at [506, 205] on body "Ringing ×" at bounding box center [485, 206] width 545 height 333
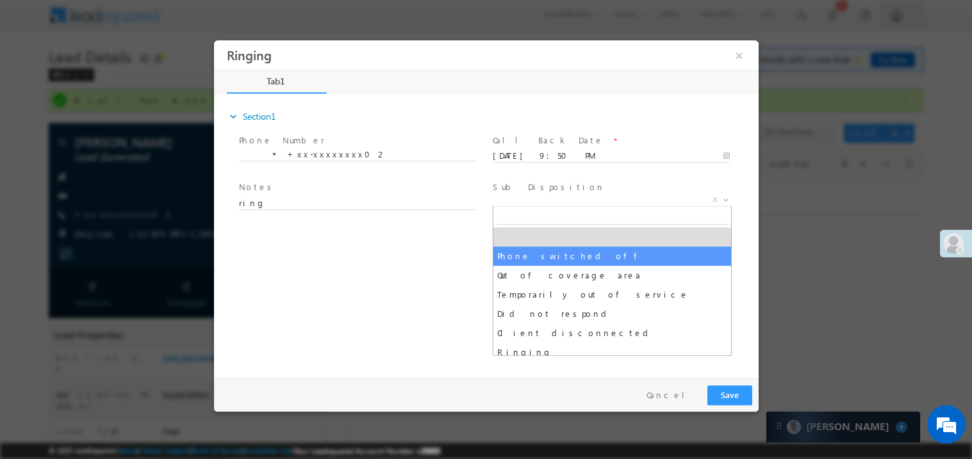
select select "Phone switched off"
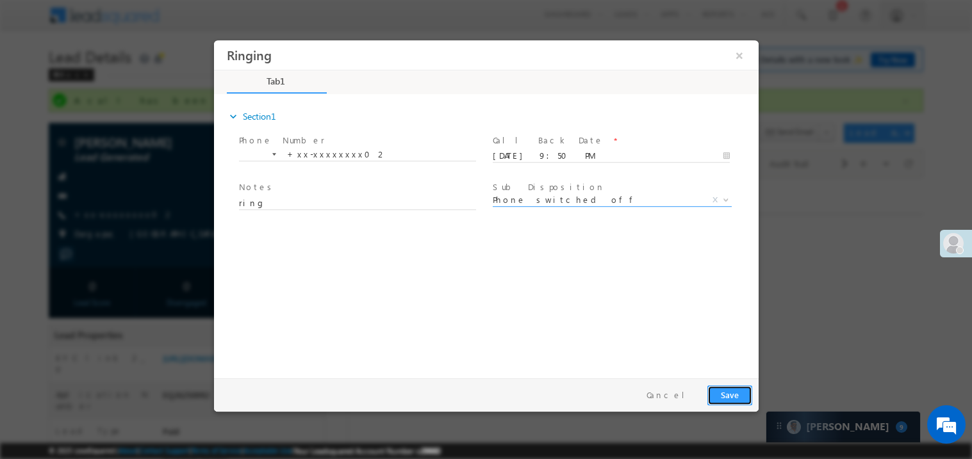
click at [731, 392] on button "Save" at bounding box center [729, 395] width 45 height 20
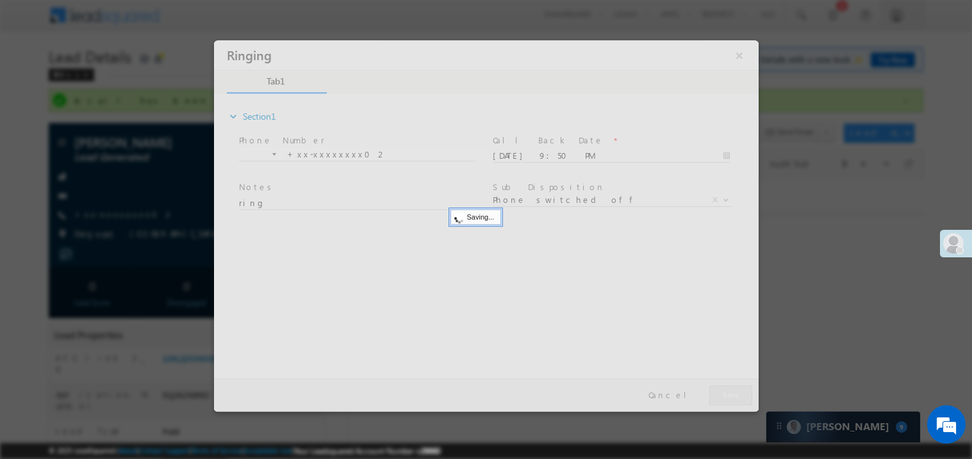
click at [731, 392] on div at bounding box center [485, 226] width 545 height 372
